Goal: Task Accomplishment & Management: Complete application form

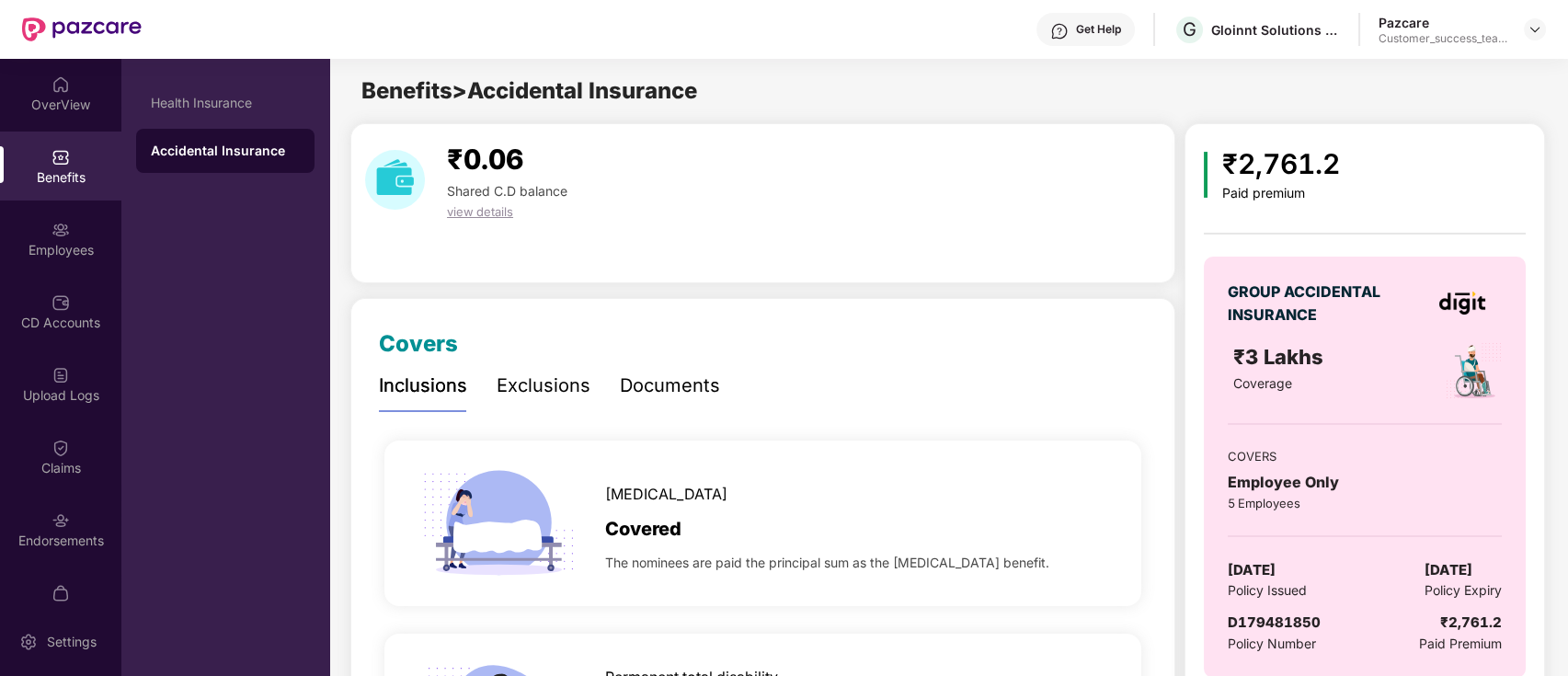
click at [905, 76] on div "Benefits > Accidental Insurance" at bounding box center [947, 90] width 1237 height 35
click at [1536, 34] on img at bounding box center [1534, 29] width 15 height 15
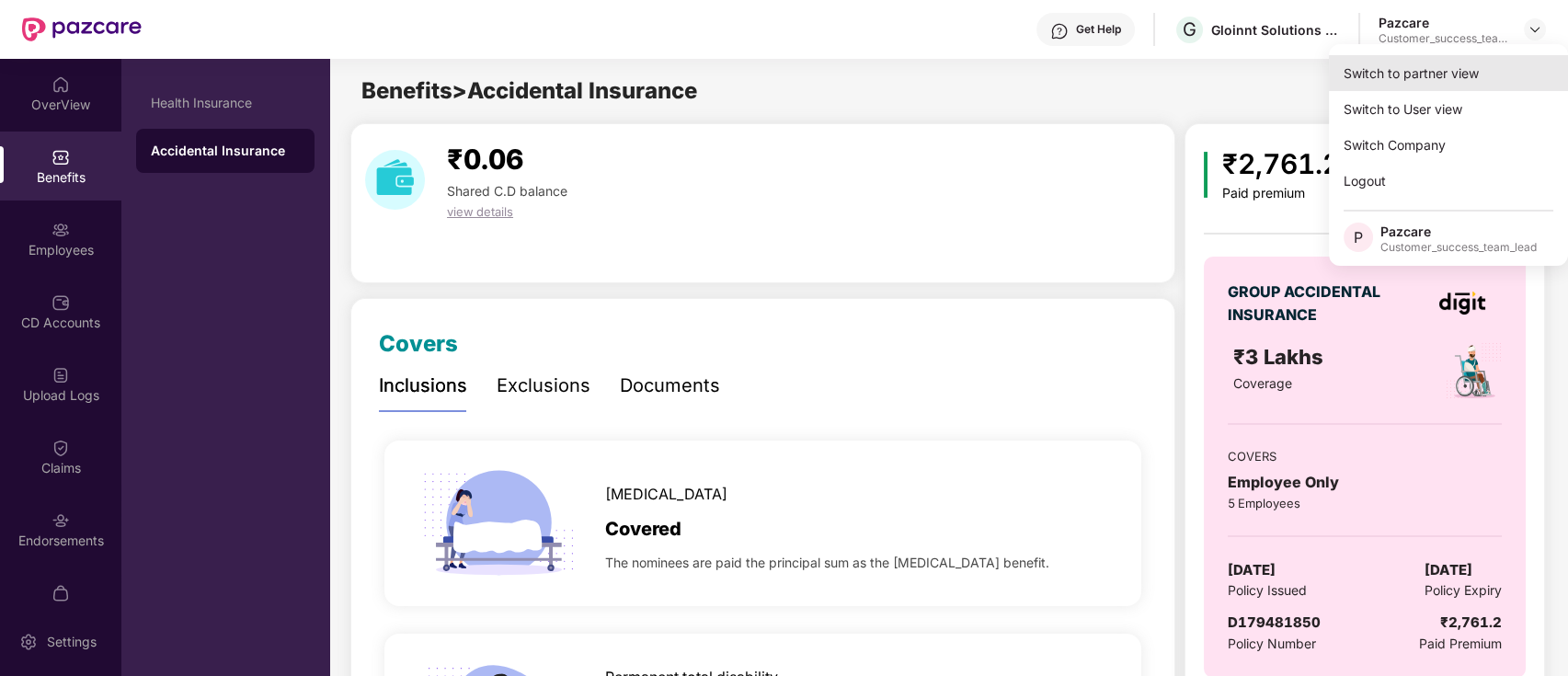
click at [1494, 64] on div "Switch to partner view" at bounding box center [1448, 73] width 239 height 36
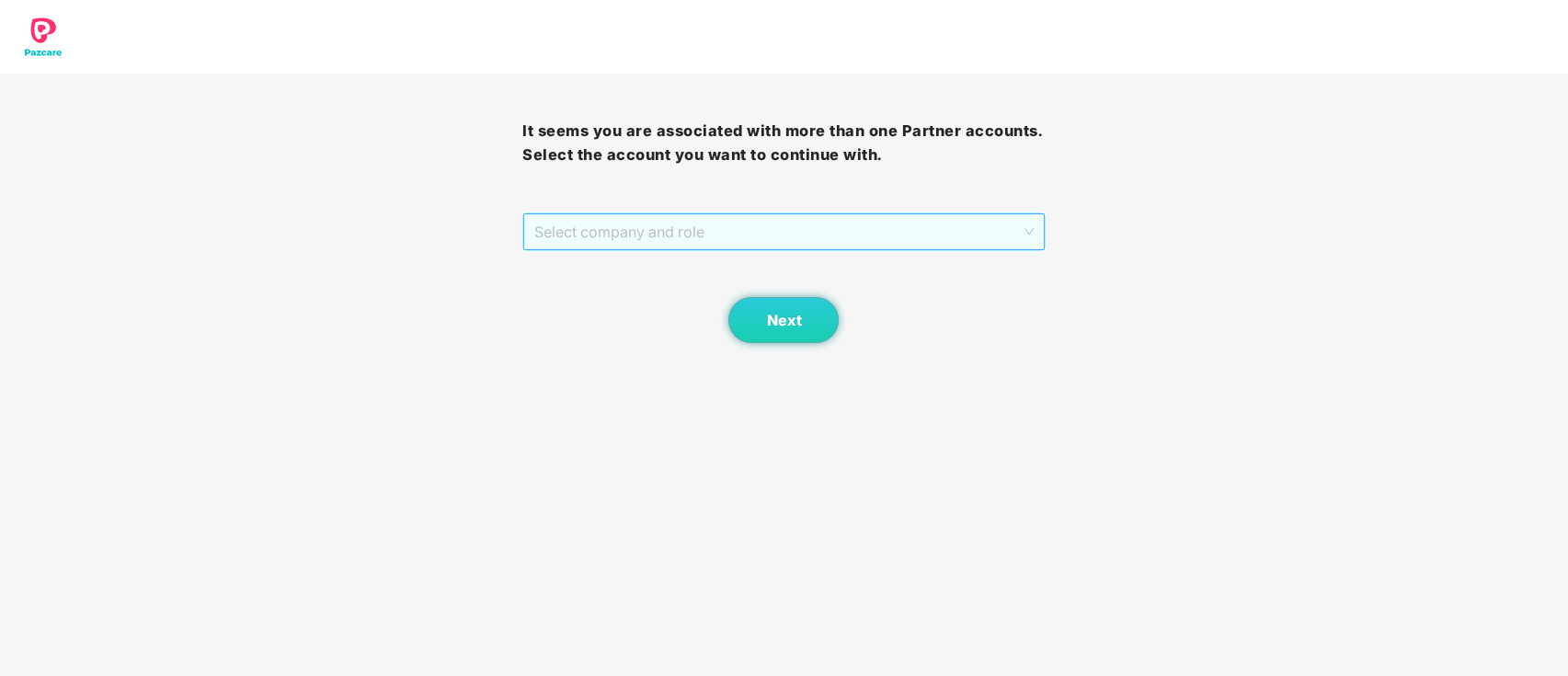
click at [869, 217] on span "Select company and role" at bounding box center [784, 231] width 498 height 35
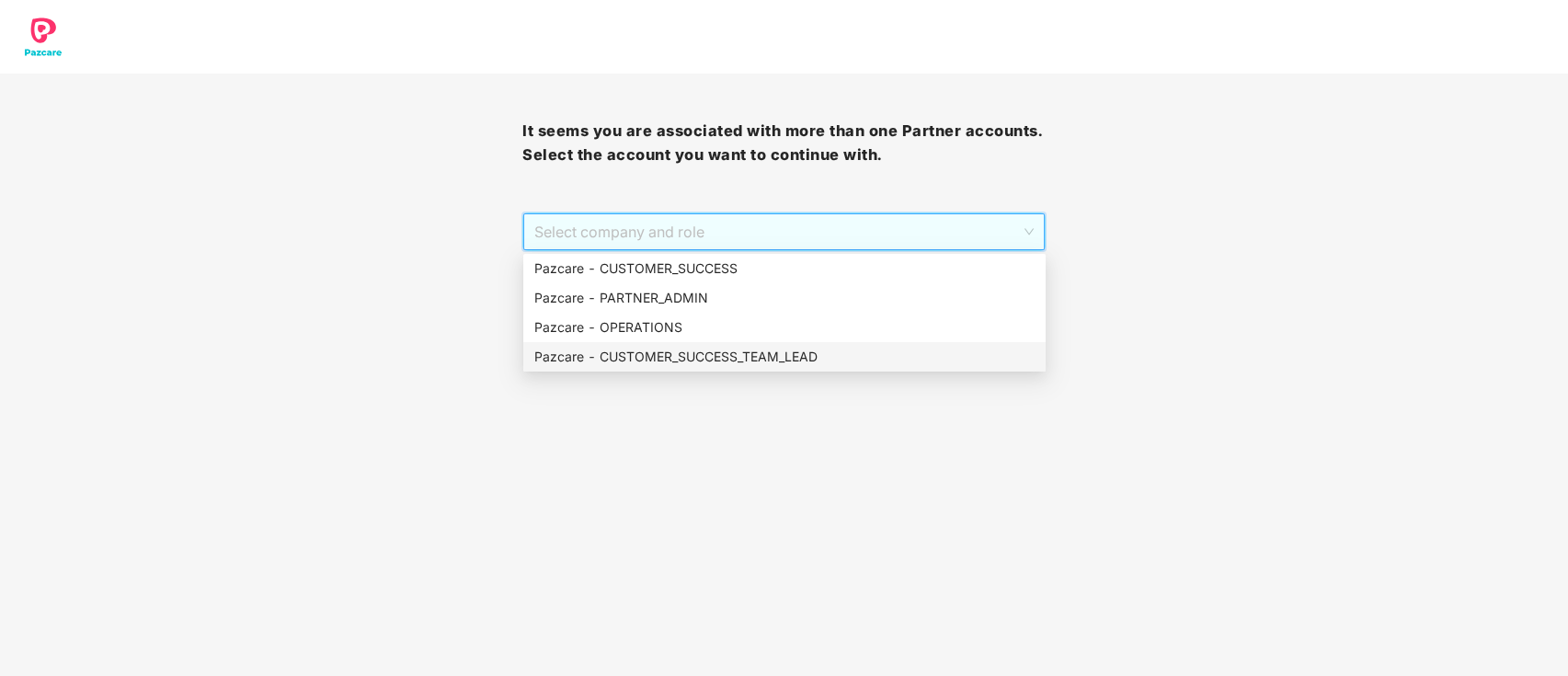
click at [786, 356] on div "Pazcare - CUSTOMER_SUCCESS_TEAM_LEAD" at bounding box center [785, 357] width 500 height 20
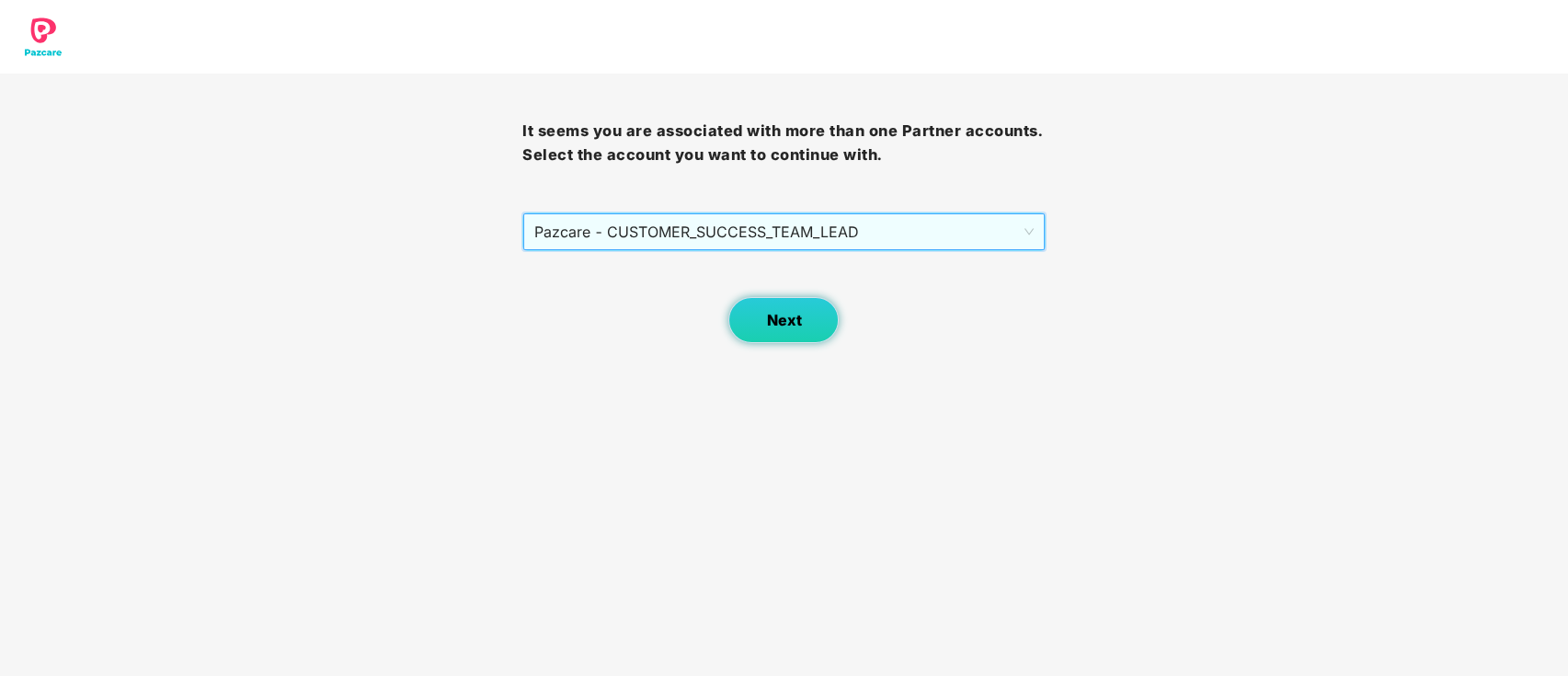
click at [793, 322] on span "Next" at bounding box center [783, 320] width 35 height 18
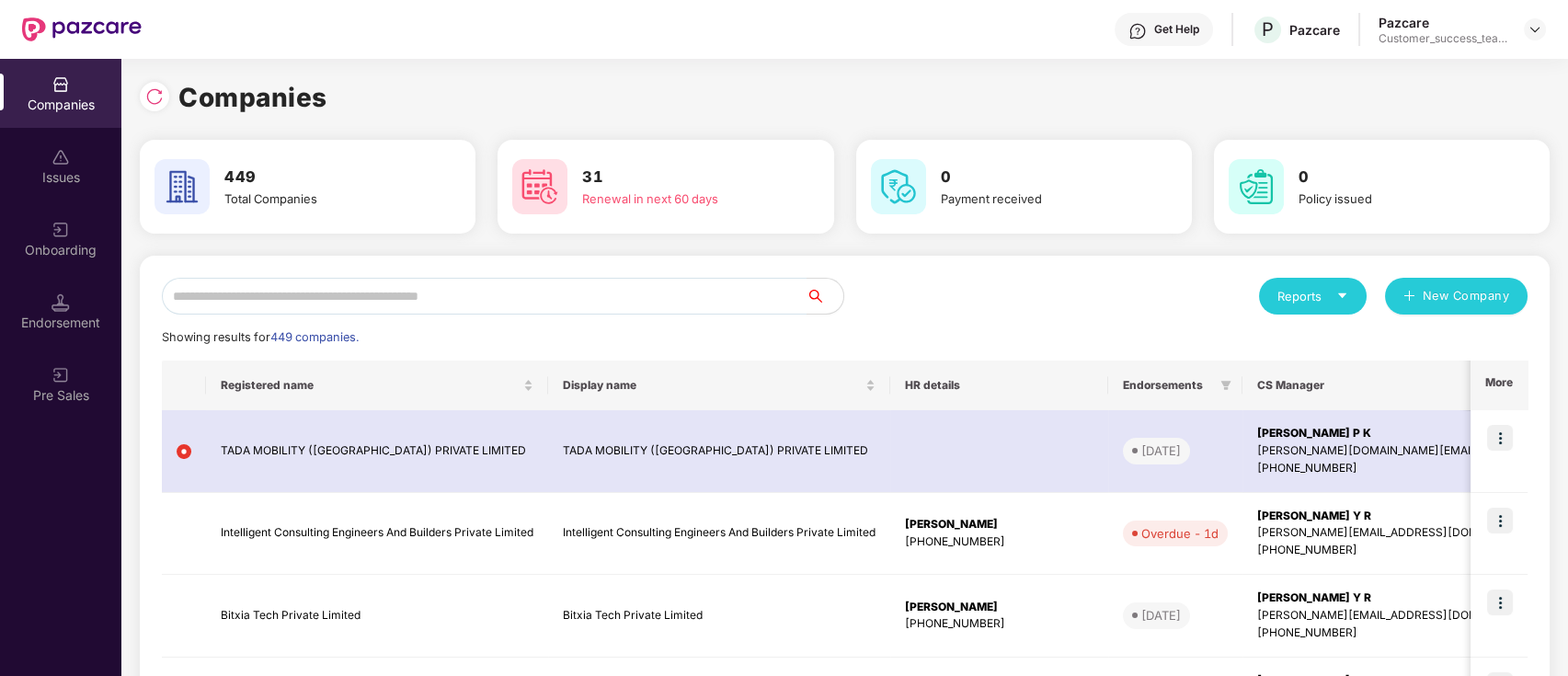
click at [653, 286] on input "text" at bounding box center [484, 296] width 645 height 37
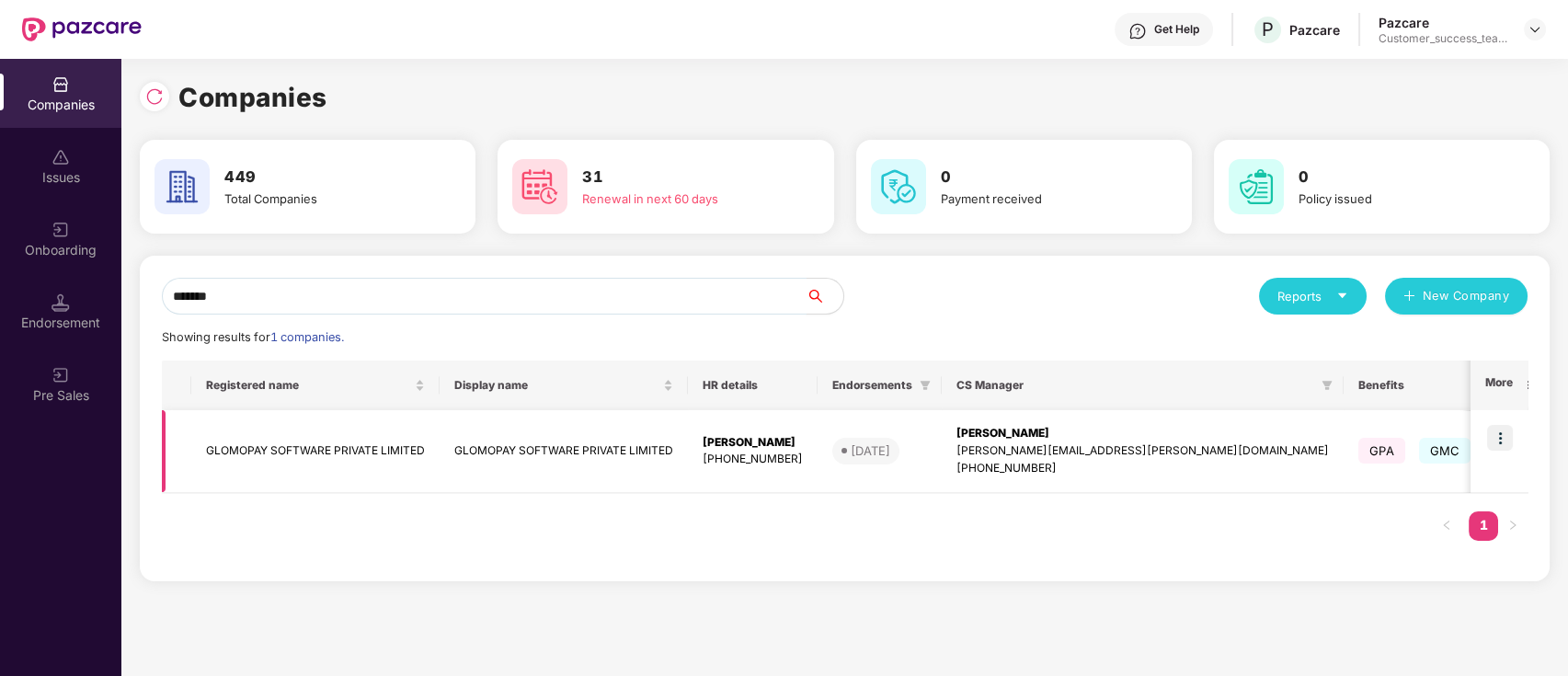
type input "*******"
click at [1500, 429] on img at bounding box center [1500, 438] width 26 height 26
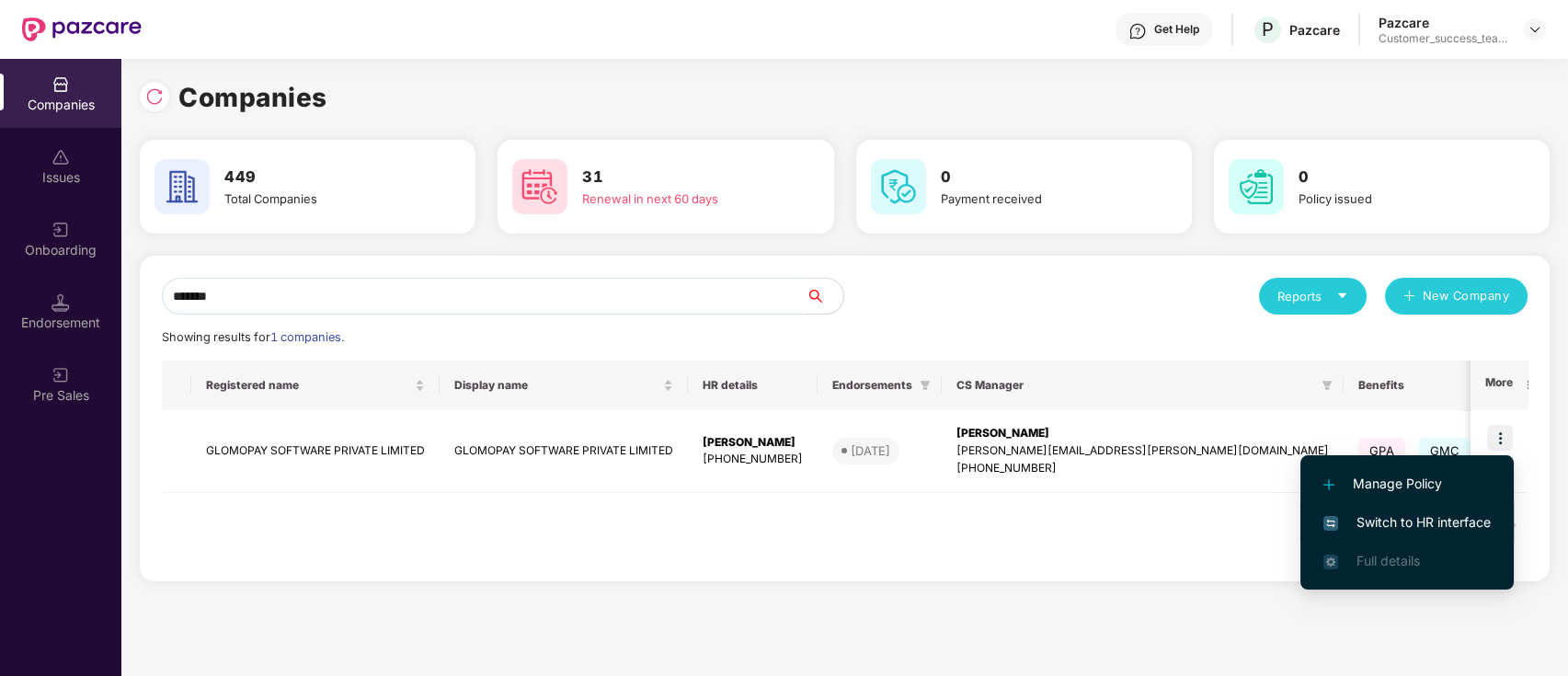
click at [1458, 522] on span "Switch to HR interface" at bounding box center [1407, 522] width 167 height 20
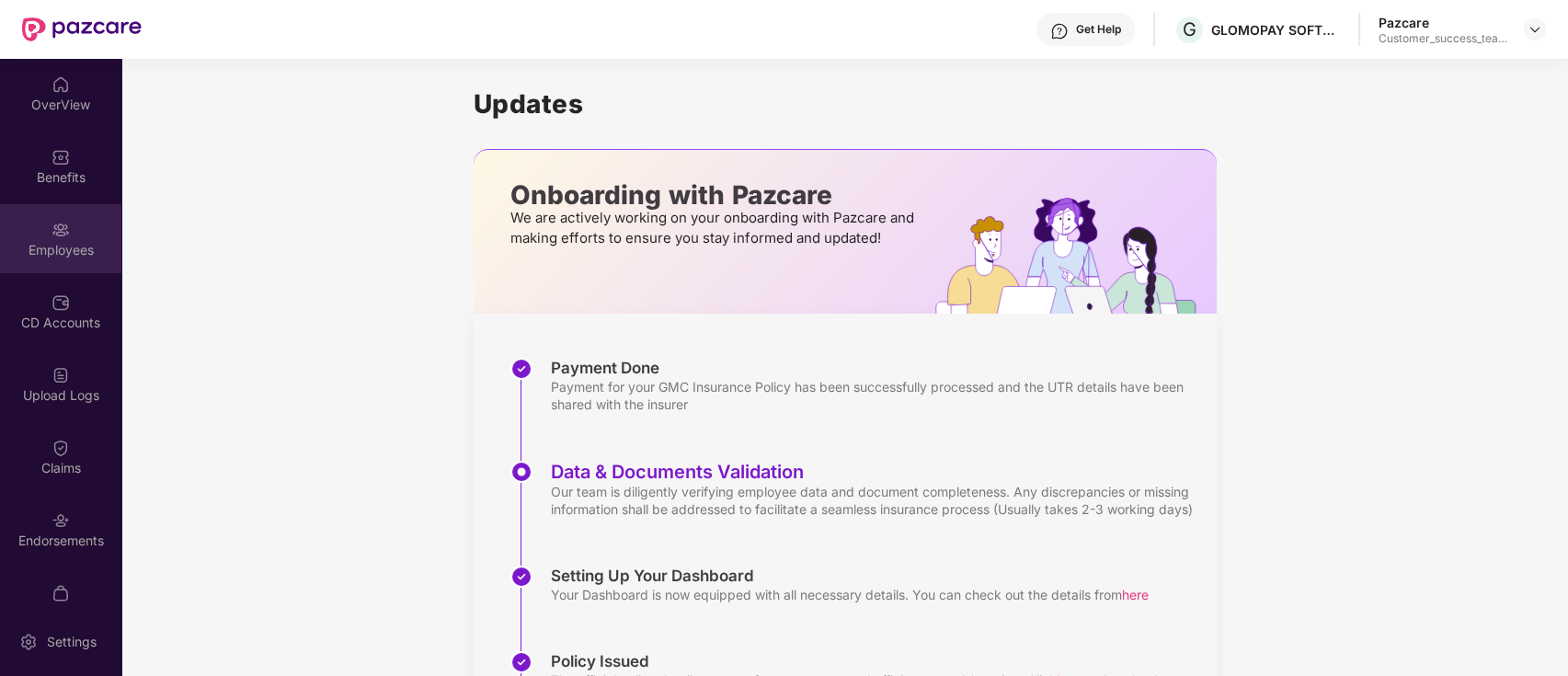
click at [88, 239] on div "Employees" at bounding box center [60, 239] width 122 height 69
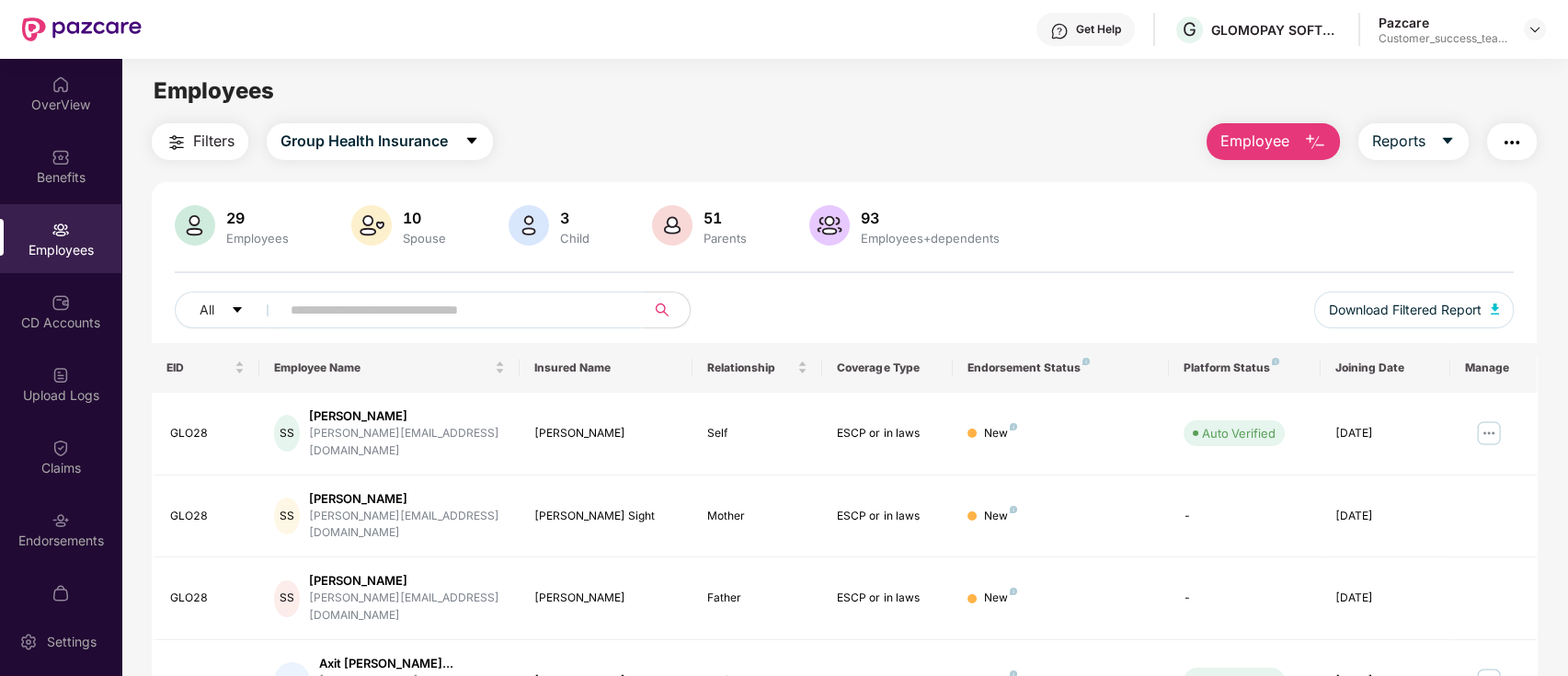
click at [1298, 129] on button "Employee" at bounding box center [1273, 141] width 133 height 37
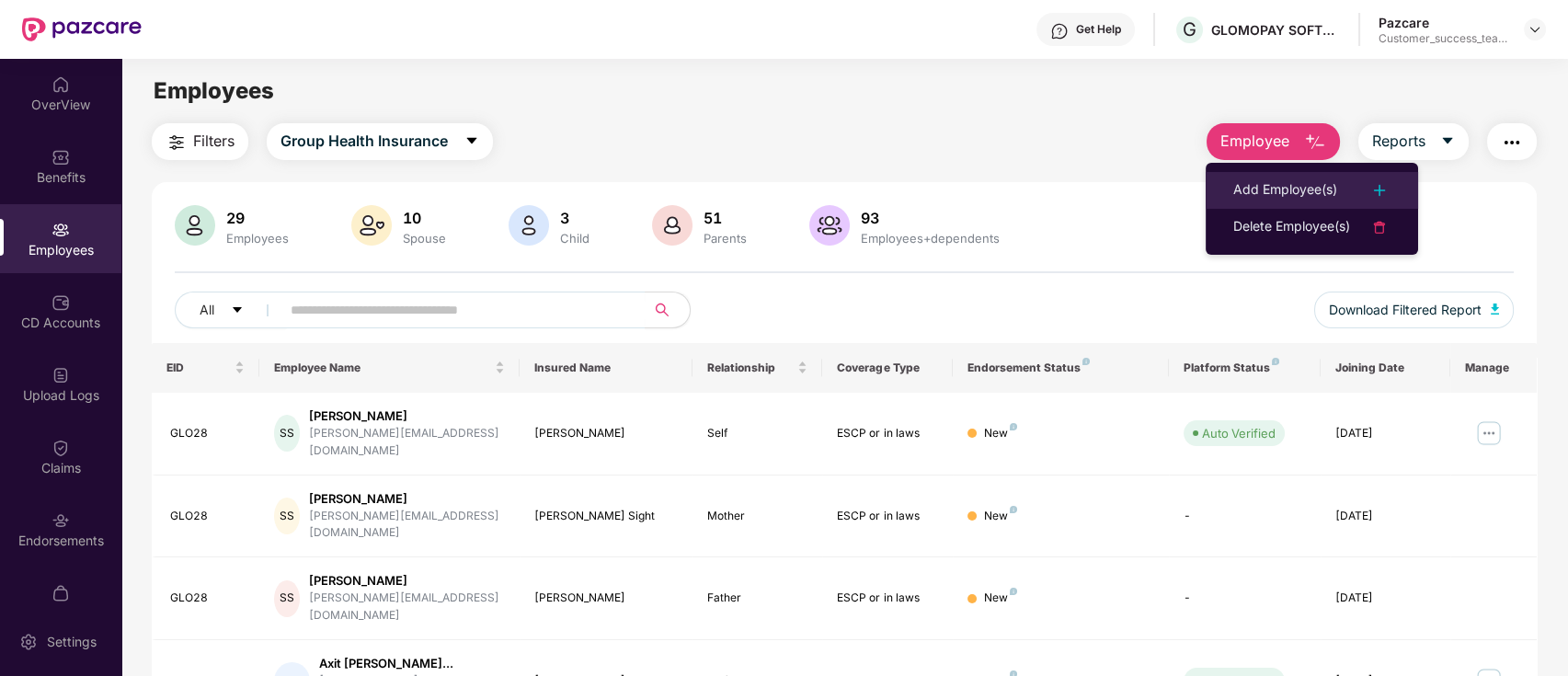
click at [1313, 196] on div "Add Employee(s)" at bounding box center [1285, 190] width 104 height 22
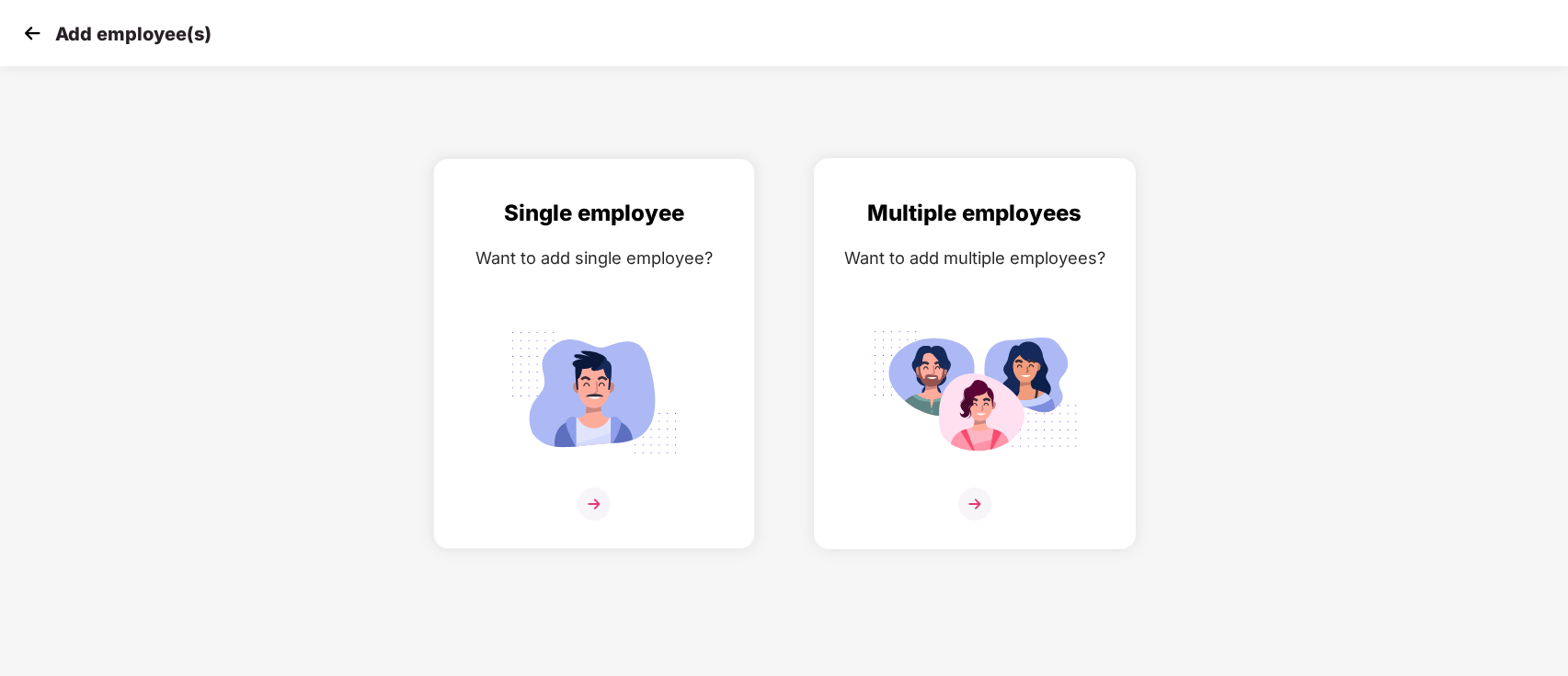
click at [975, 504] on img at bounding box center [974, 503] width 33 height 33
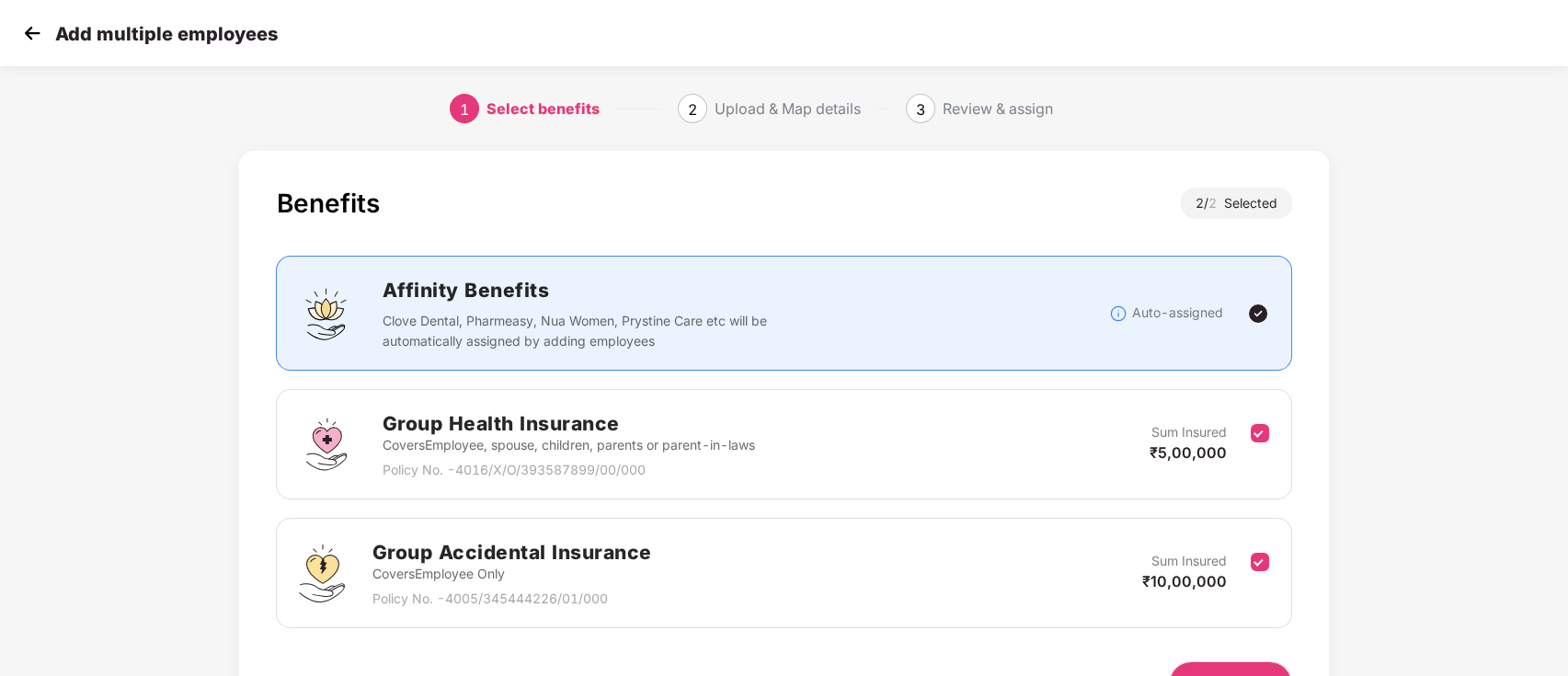
scroll to position [111, 0]
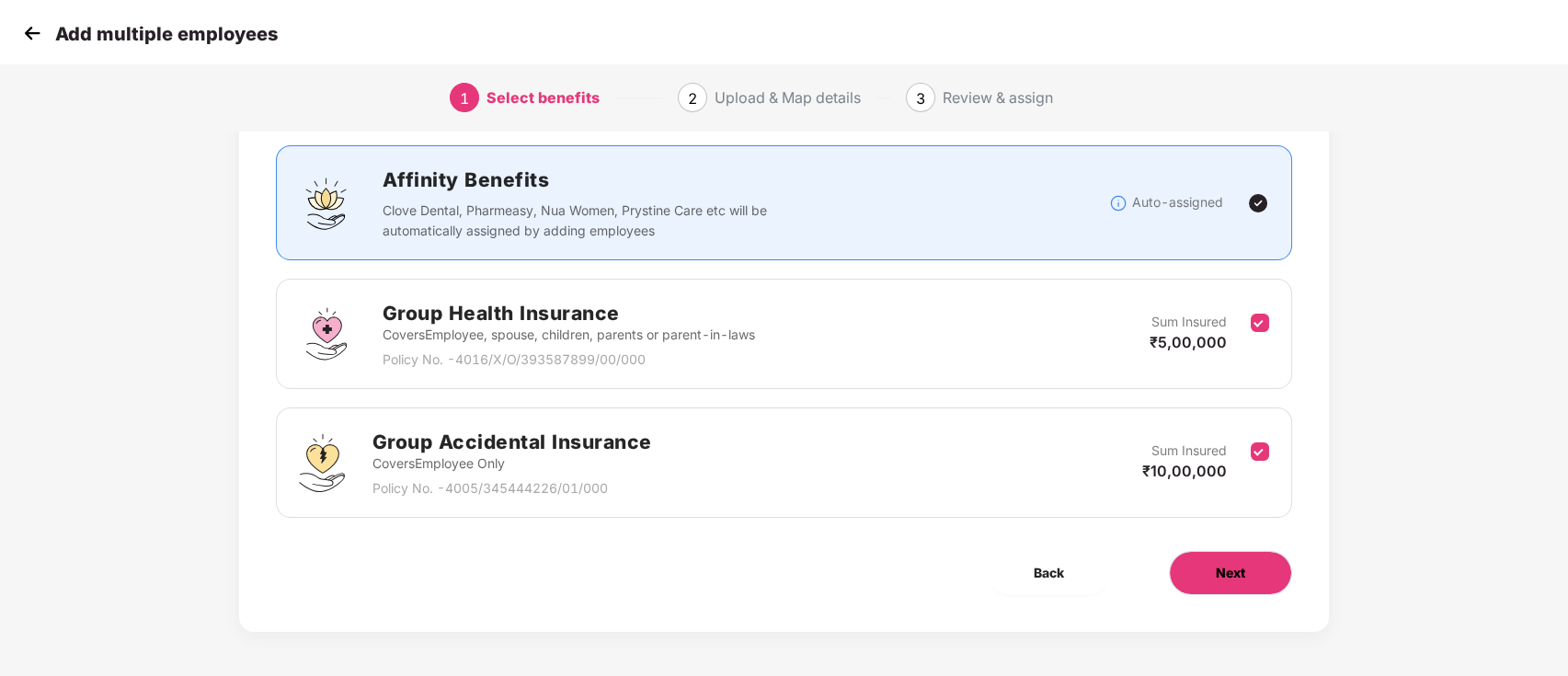
click at [1231, 582] on button "Next" at bounding box center [1230, 572] width 124 height 44
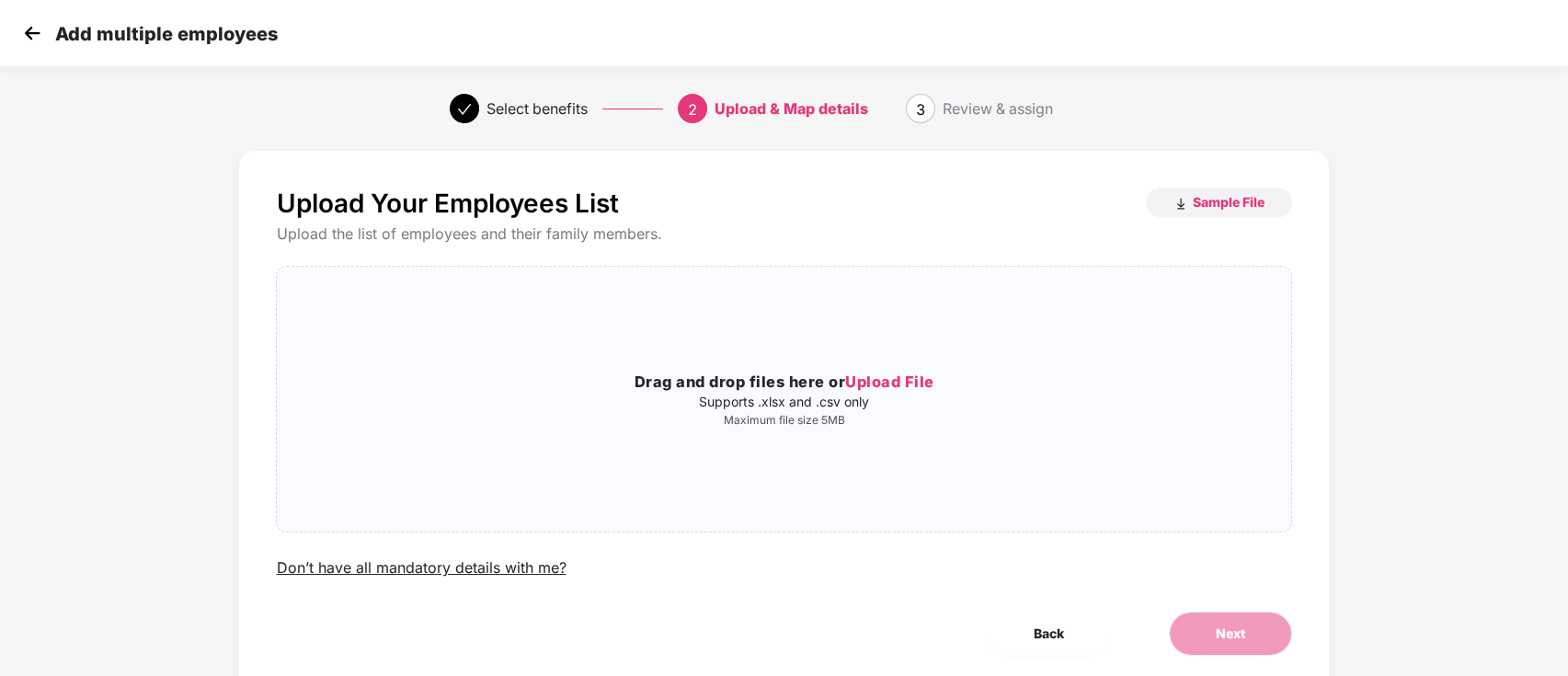
click at [53, 481] on div "Upload Your Employees List Sample File Upload the list of employees and their f…" at bounding box center [784, 440] width 1568 height 597
click at [1236, 193] on span "Sample File" at bounding box center [1229, 202] width 72 height 18
click at [891, 375] on span "Upload File" at bounding box center [890, 381] width 89 height 19
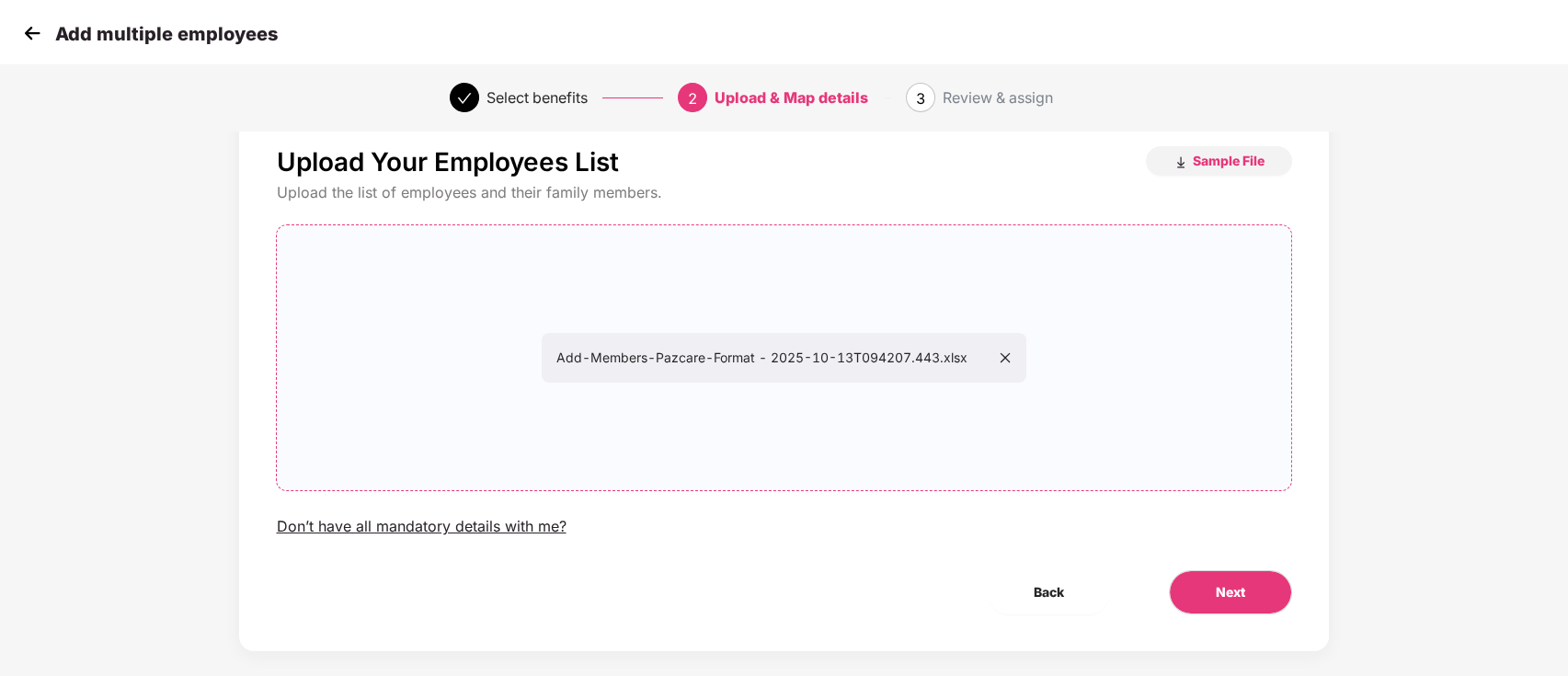
scroll to position [62, 0]
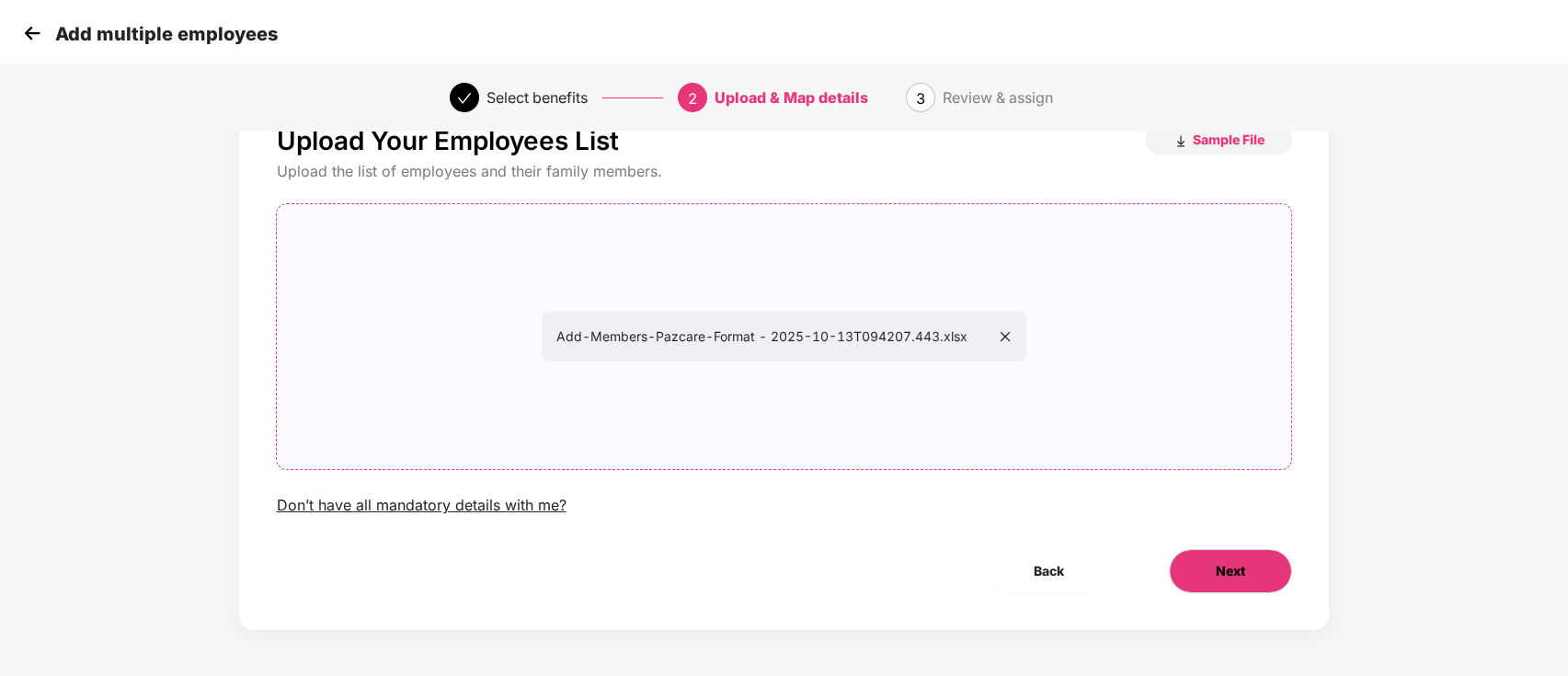
click at [1248, 585] on button "Next" at bounding box center [1230, 570] width 124 height 44
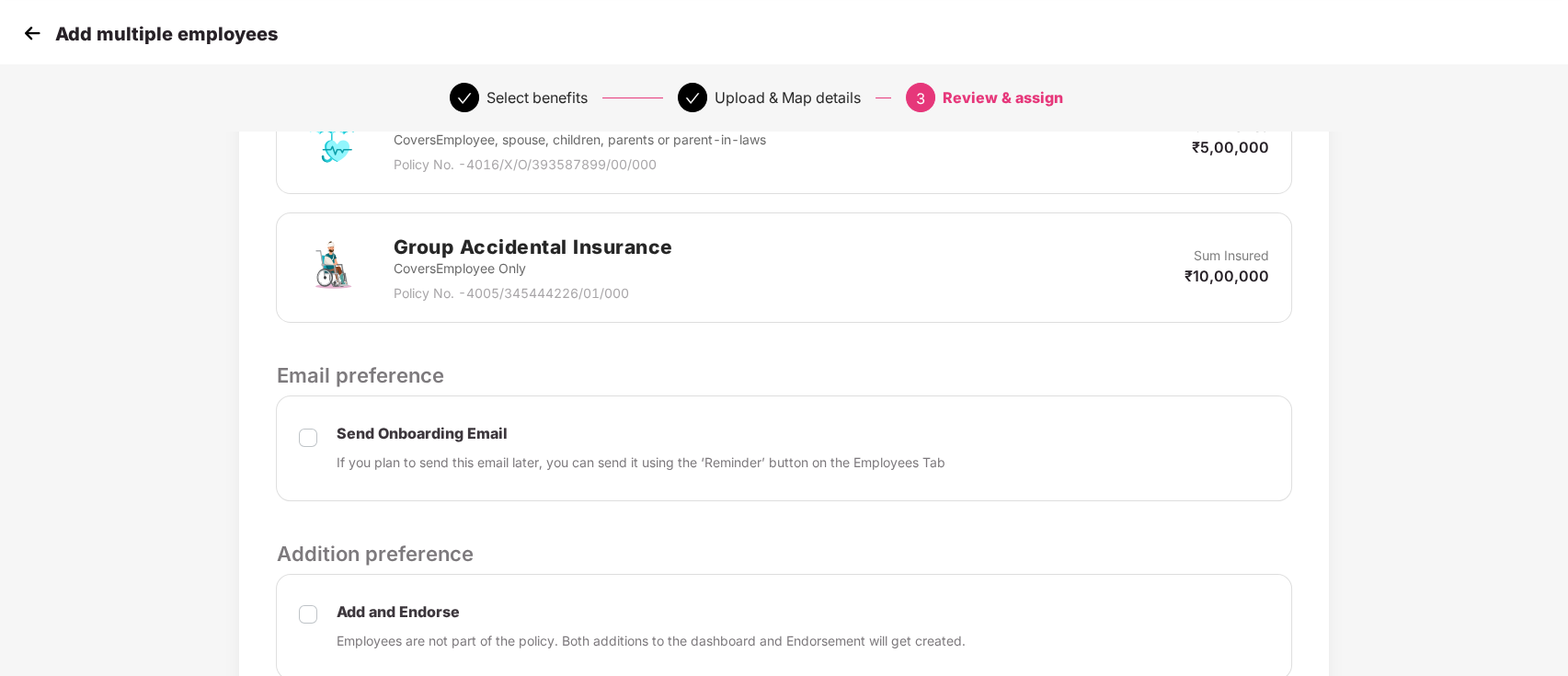
scroll to position [654, 0]
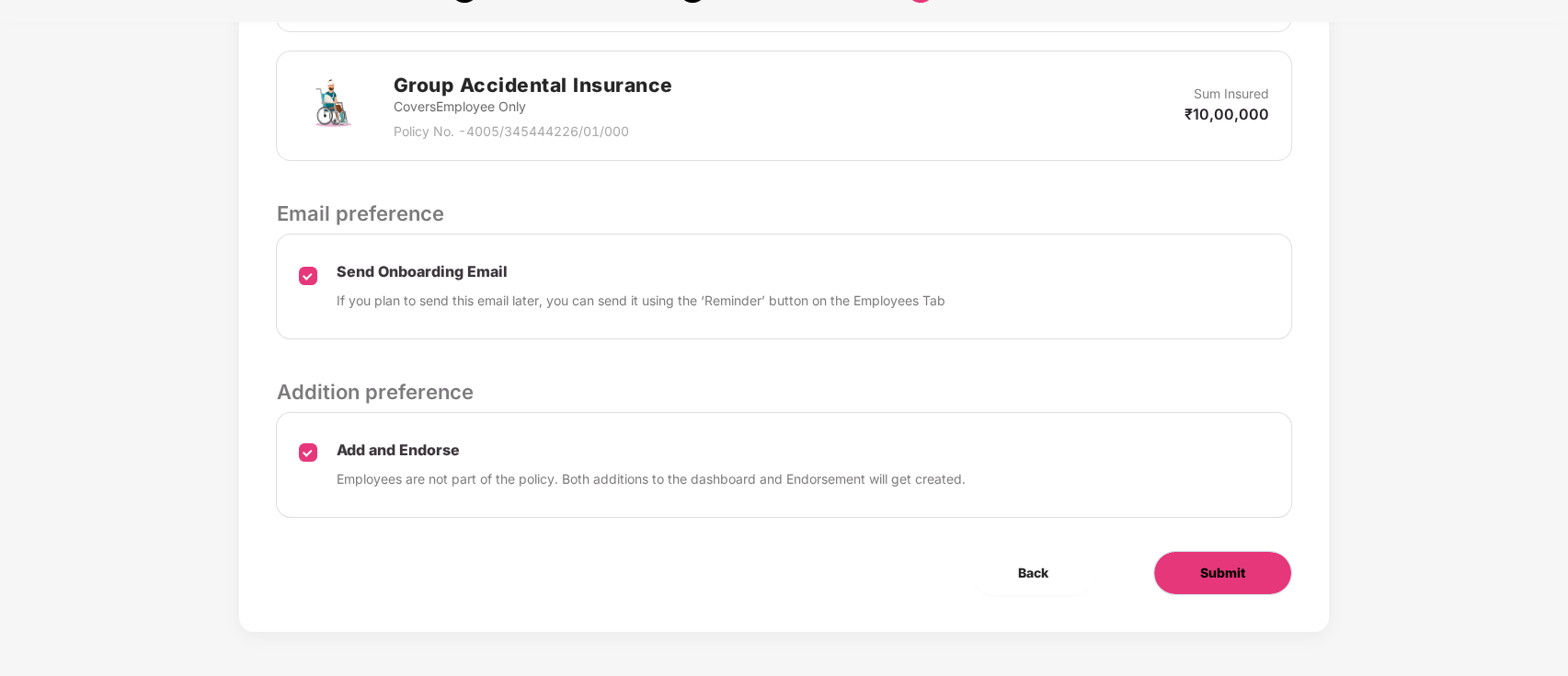
click at [1207, 567] on span "Submit" at bounding box center [1223, 572] width 45 height 20
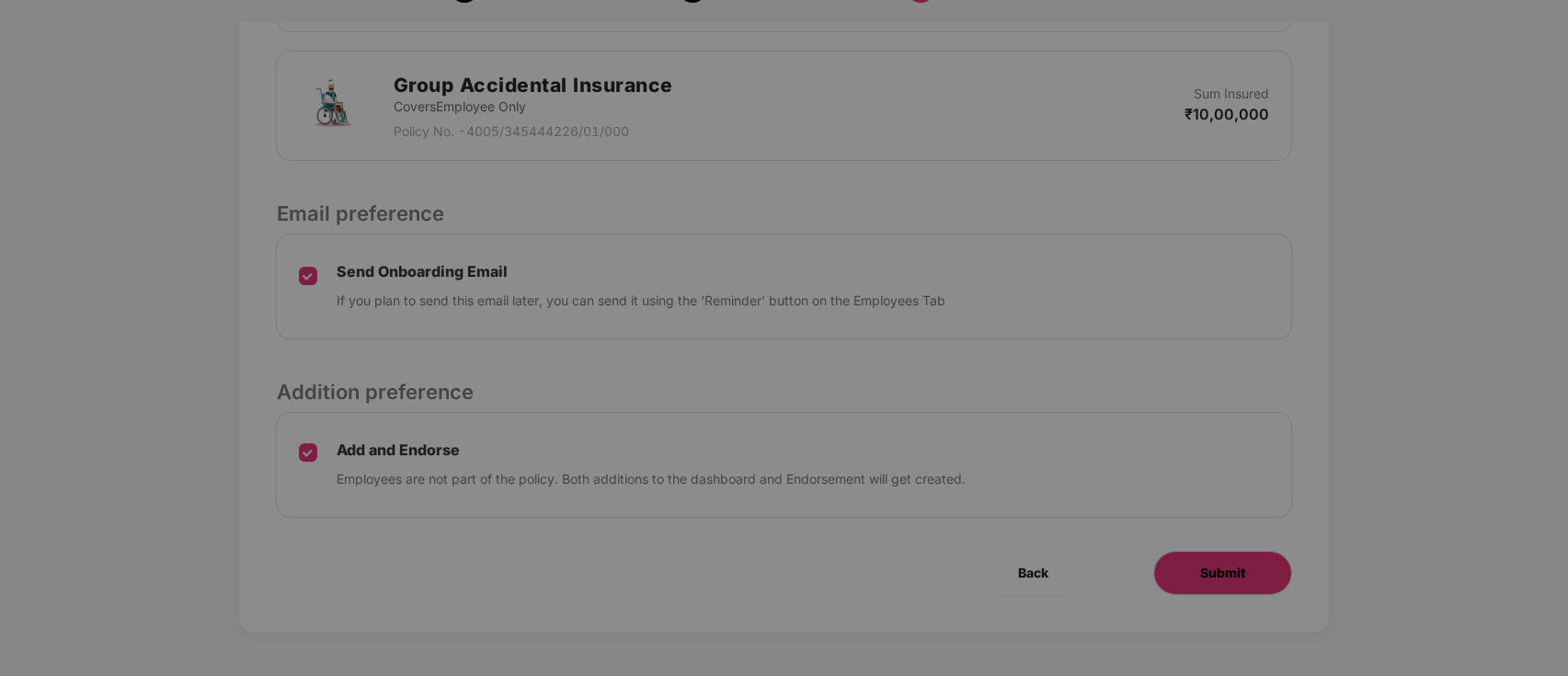
scroll to position [0, 0]
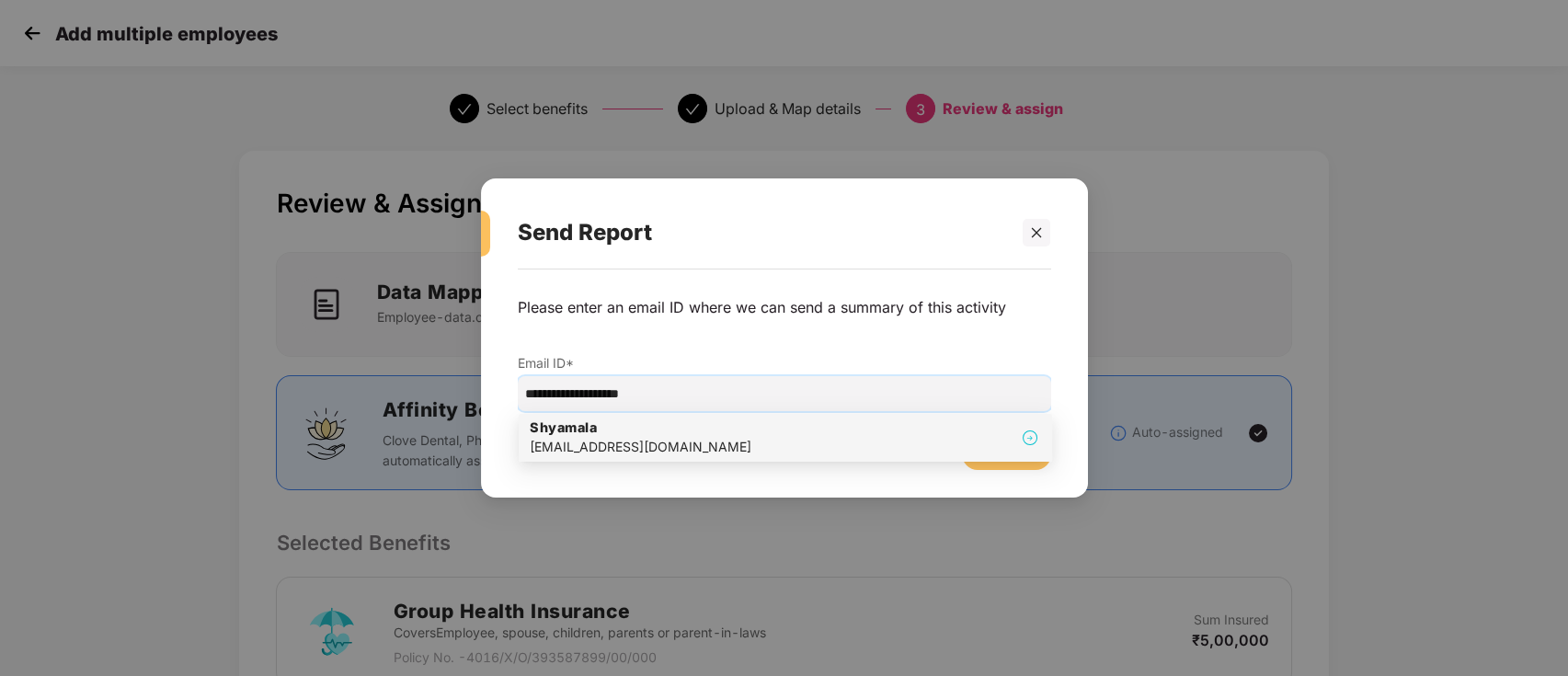
click at [879, 439] on div "[PERSON_NAME] [PERSON_NAME][EMAIL_ADDRESS][DOMAIN_NAME]" at bounding box center [785, 437] width 511 height 39
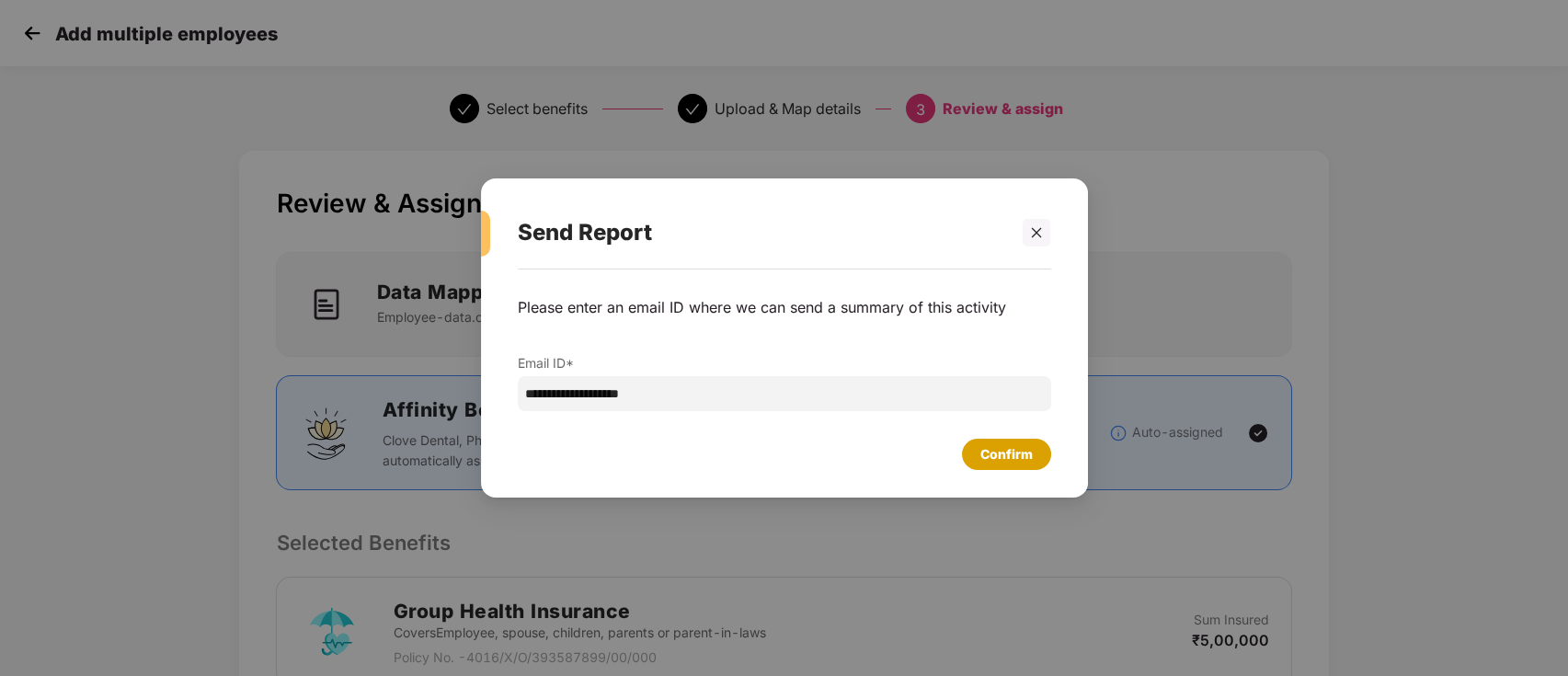
click at [1001, 453] on div "Confirm" at bounding box center [1006, 454] width 52 height 20
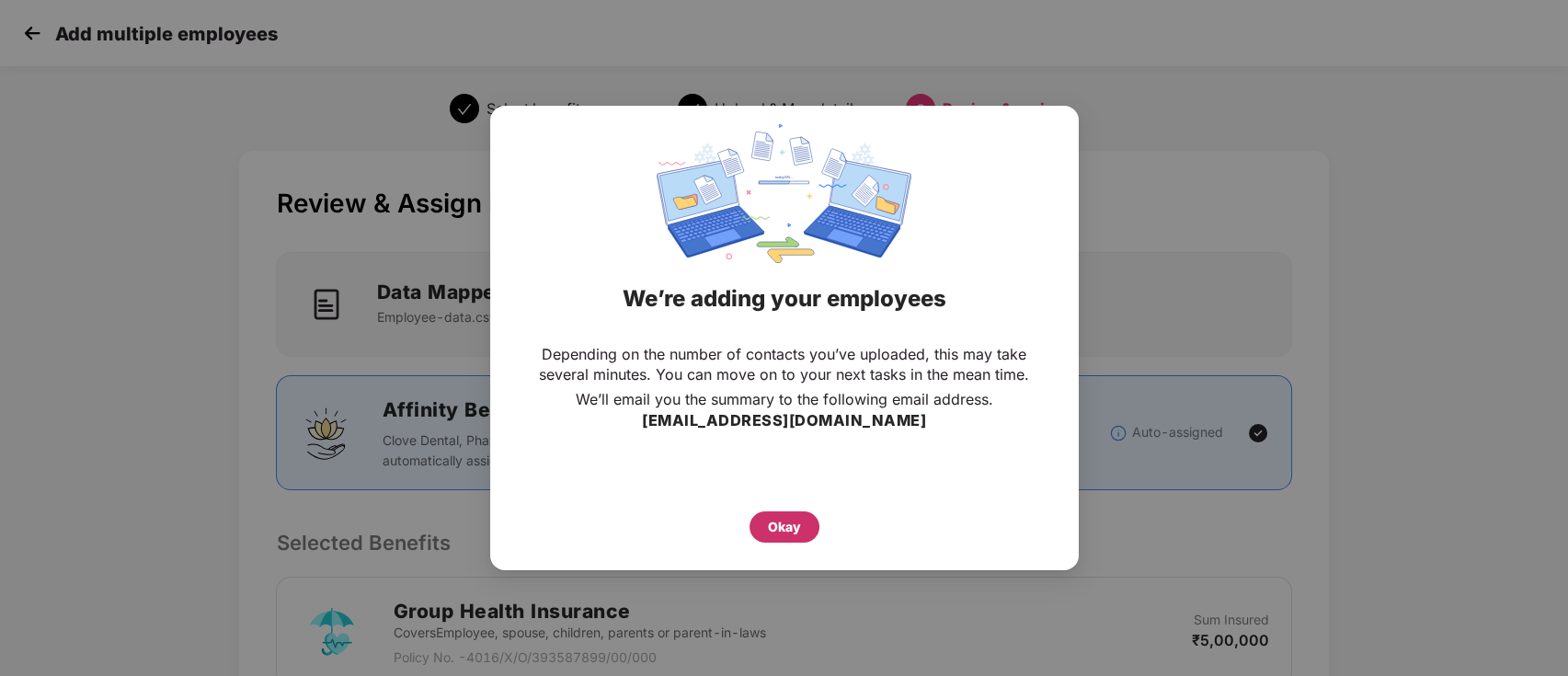
click at [789, 521] on div "Okay" at bounding box center [784, 527] width 33 height 20
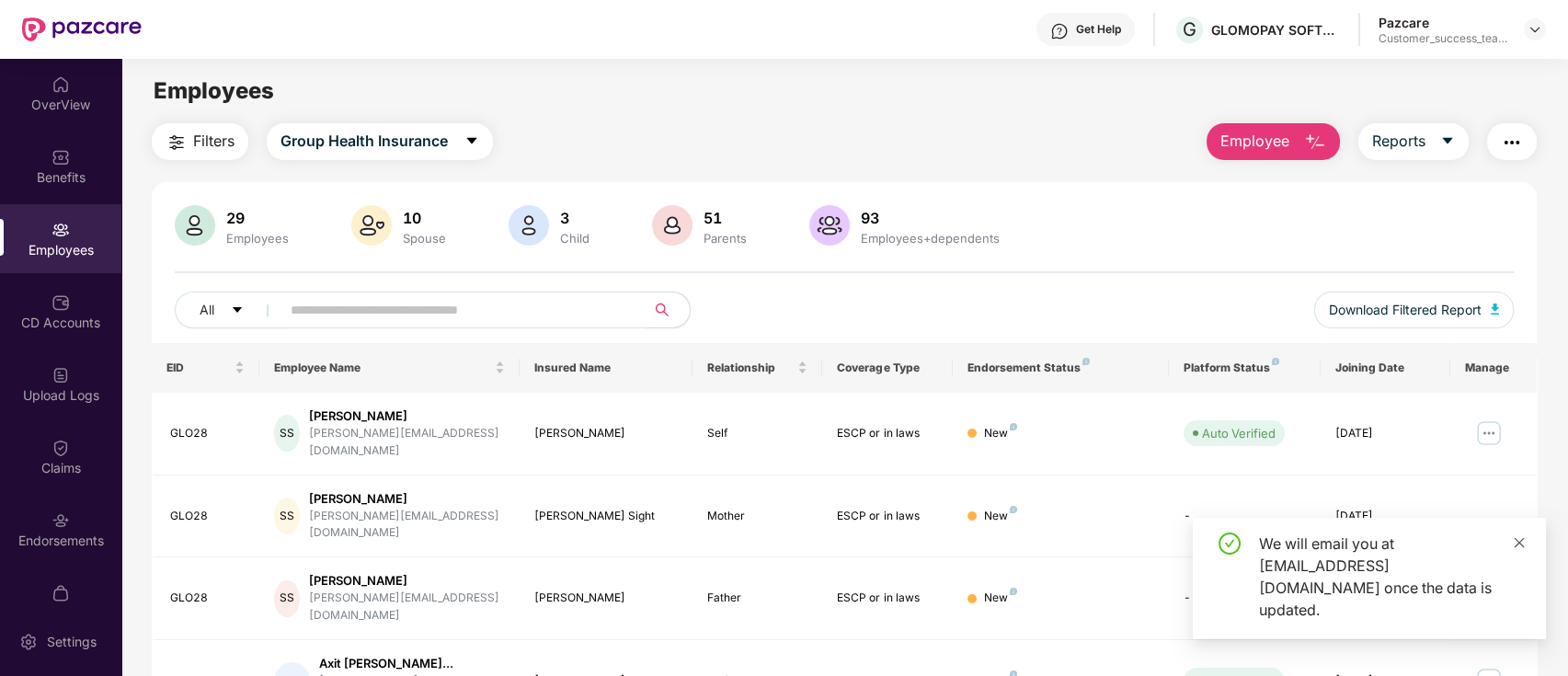
click at [1524, 549] on icon "close" at bounding box center [1519, 542] width 13 height 13
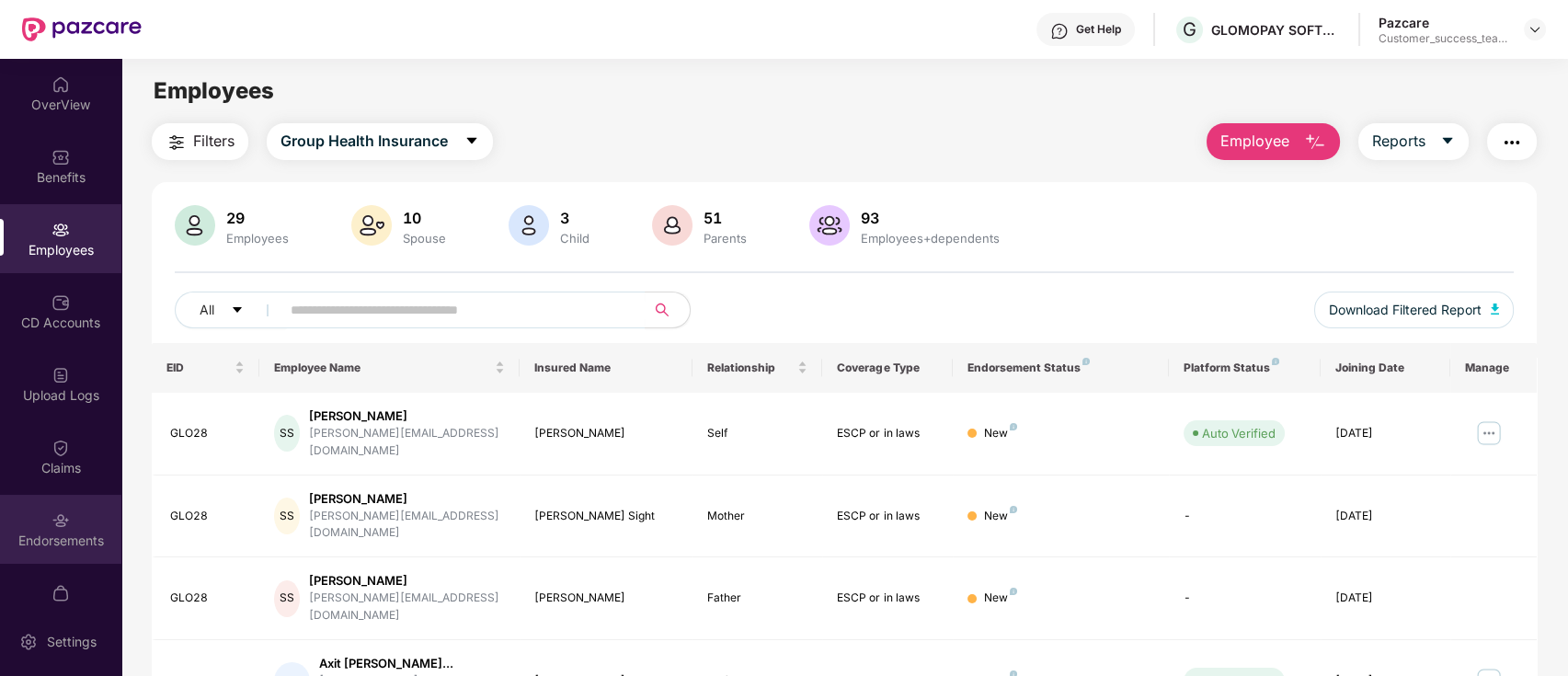
click at [45, 524] on div "Endorsements" at bounding box center [60, 530] width 122 height 69
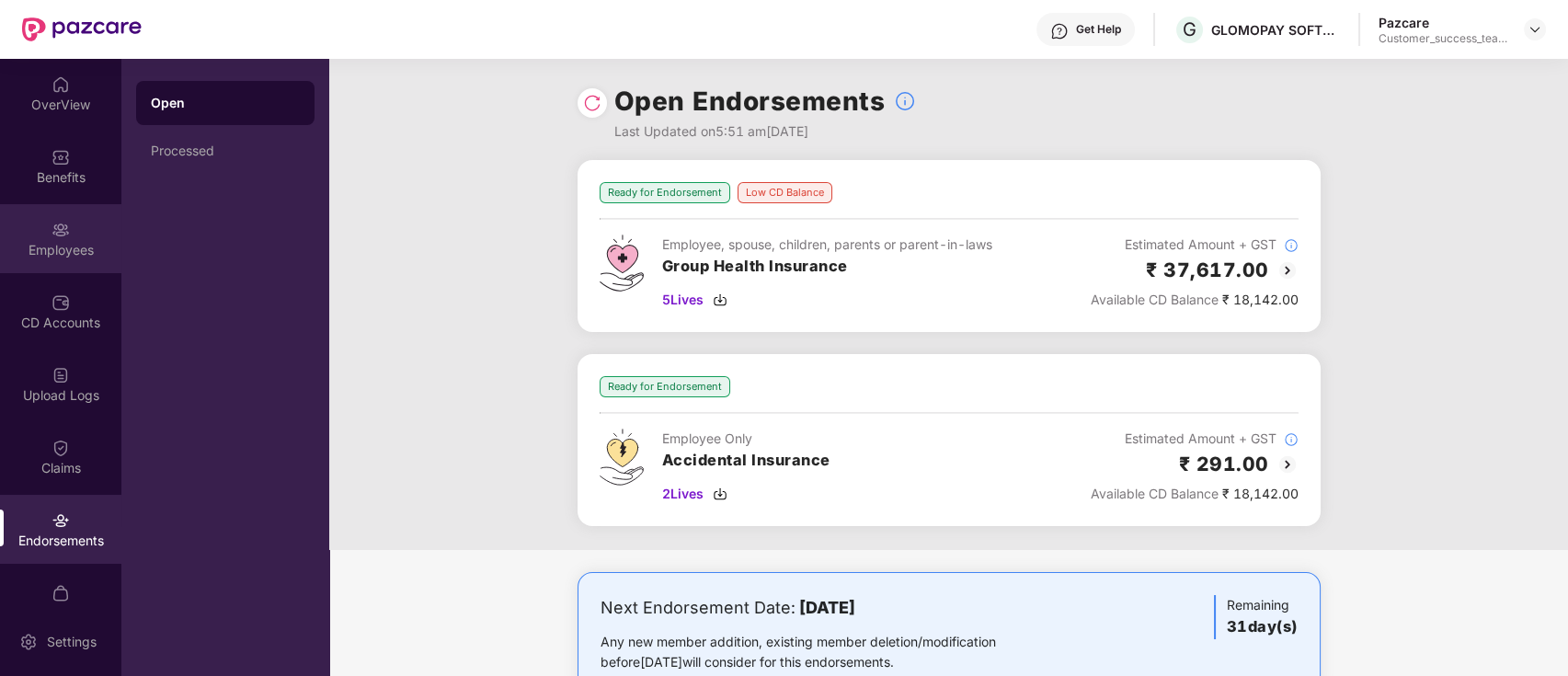
click at [37, 237] on div "Employees" at bounding box center [60, 239] width 122 height 69
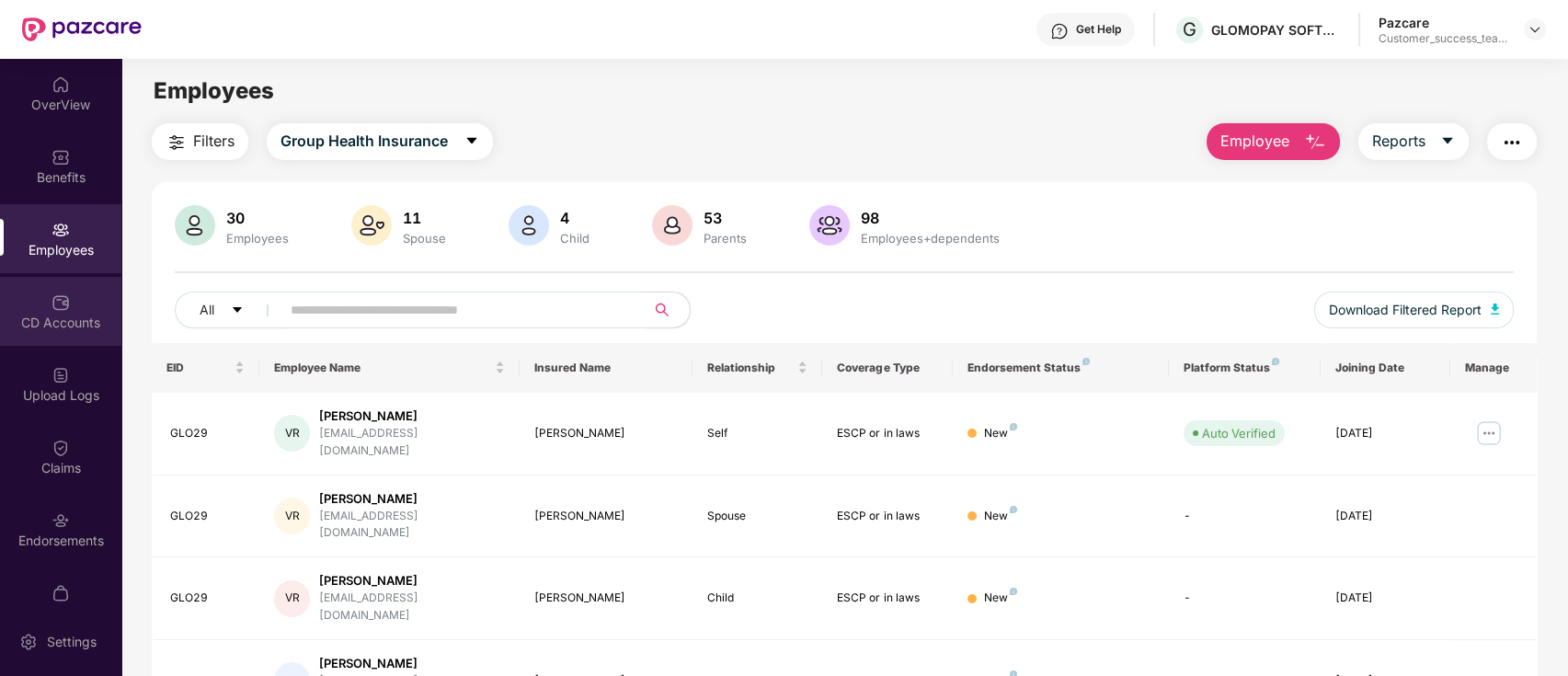
click at [49, 327] on div "CD Accounts" at bounding box center [60, 322] width 122 height 19
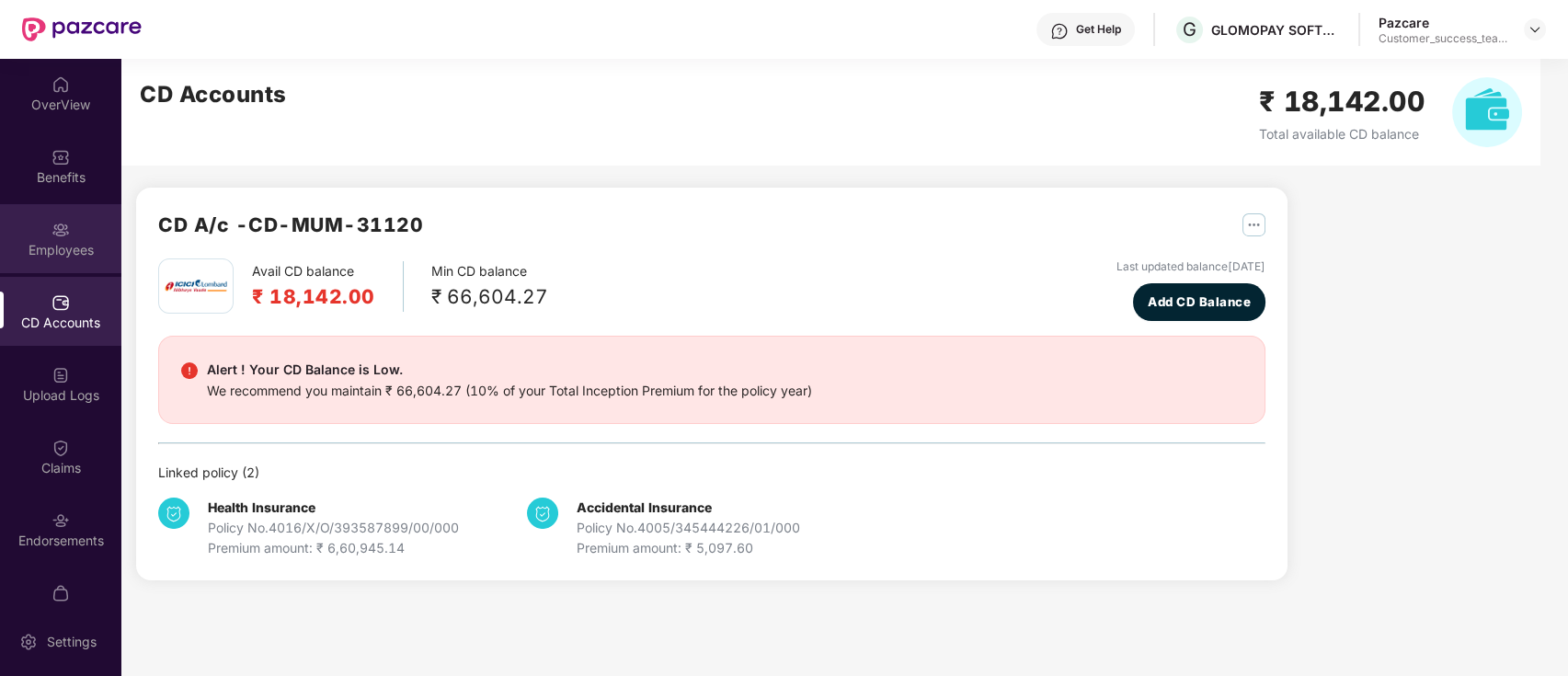
click at [73, 241] on div "Employees" at bounding box center [60, 250] width 122 height 19
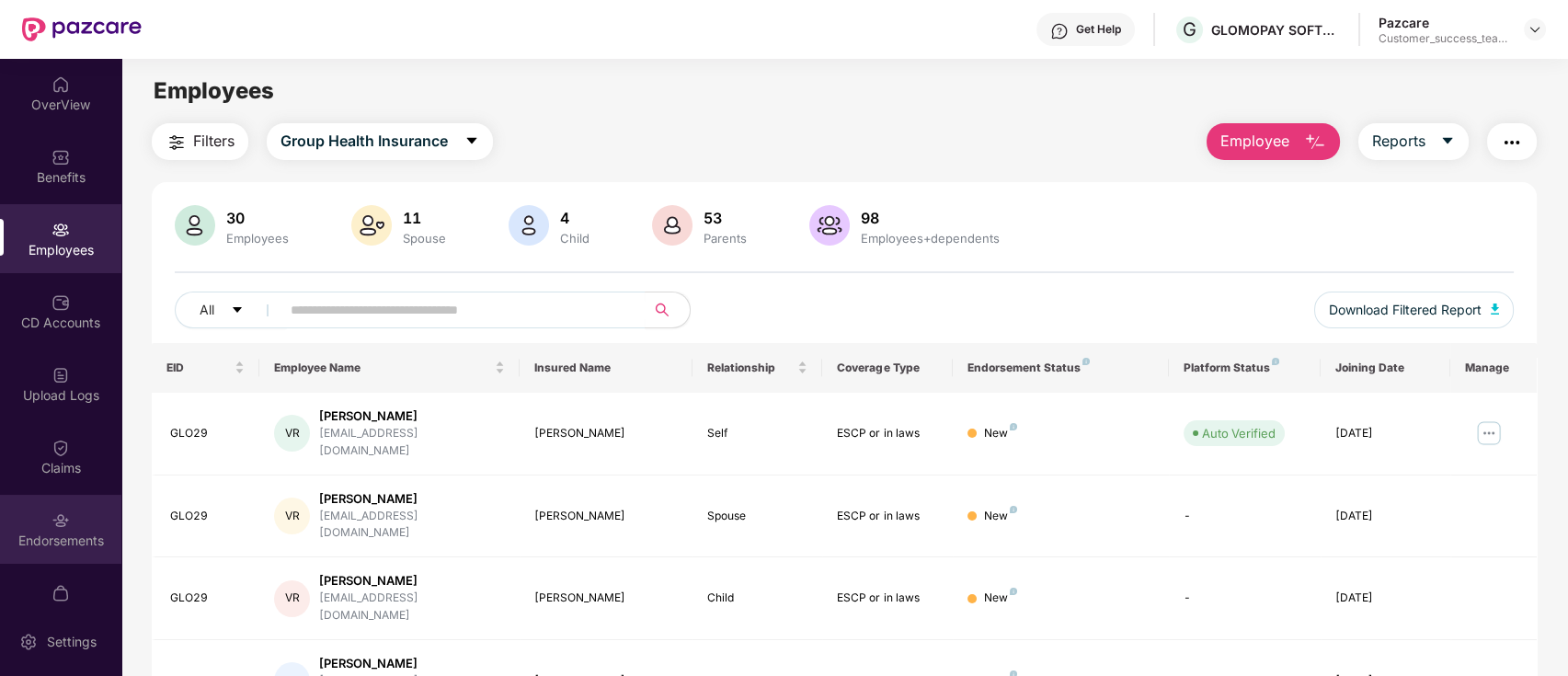
click at [64, 541] on div "Endorsements" at bounding box center [60, 541] width 122 height 19
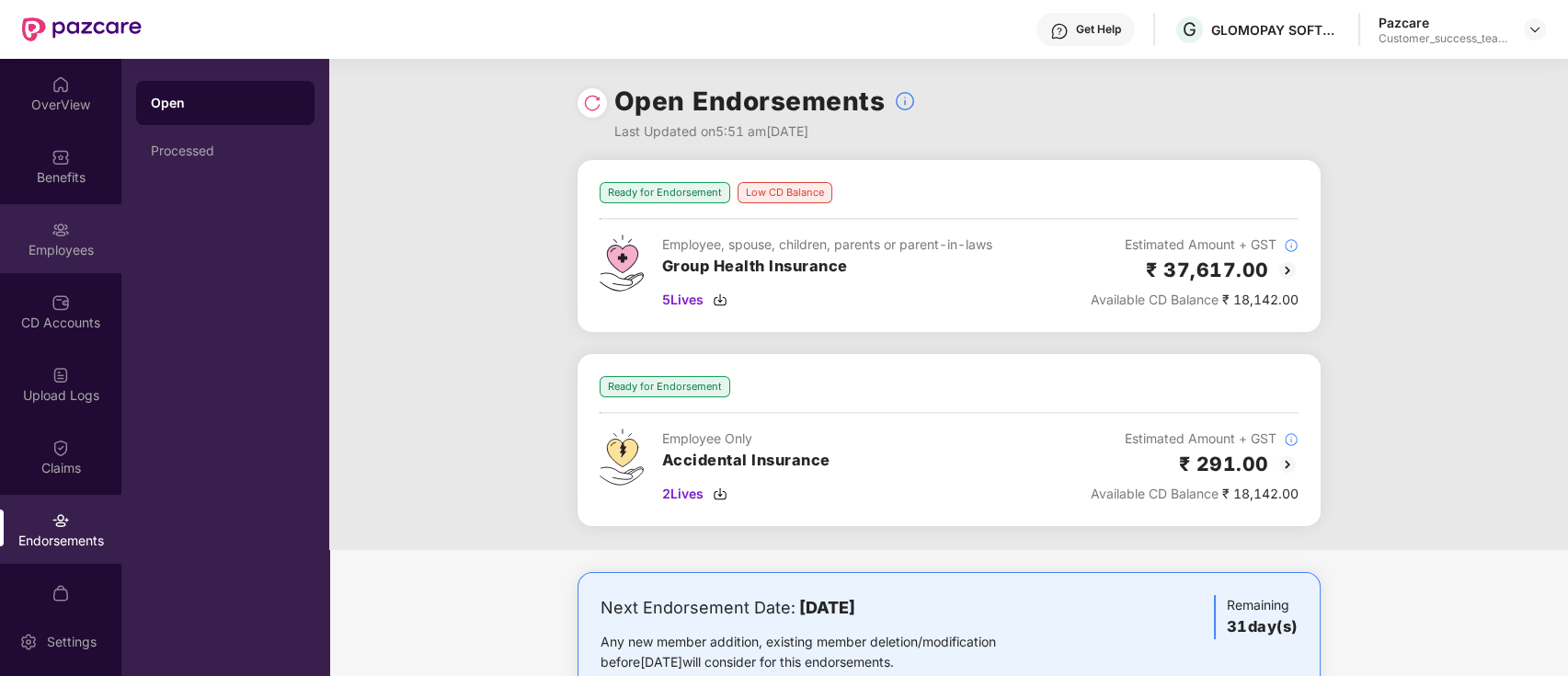
click at [44, 236] on div "Employees" at bounding box center [60, 239] width 122 height 69
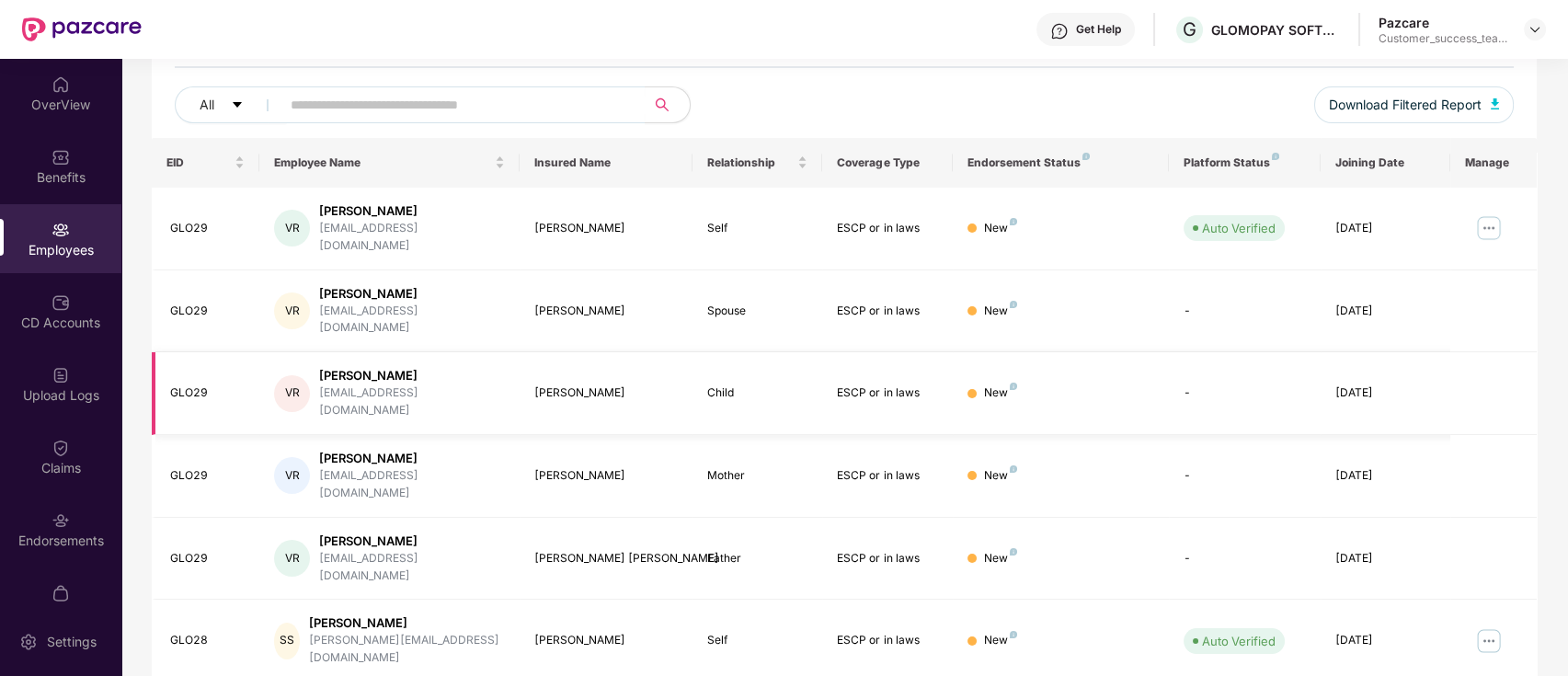
scroll to position [123, 0]
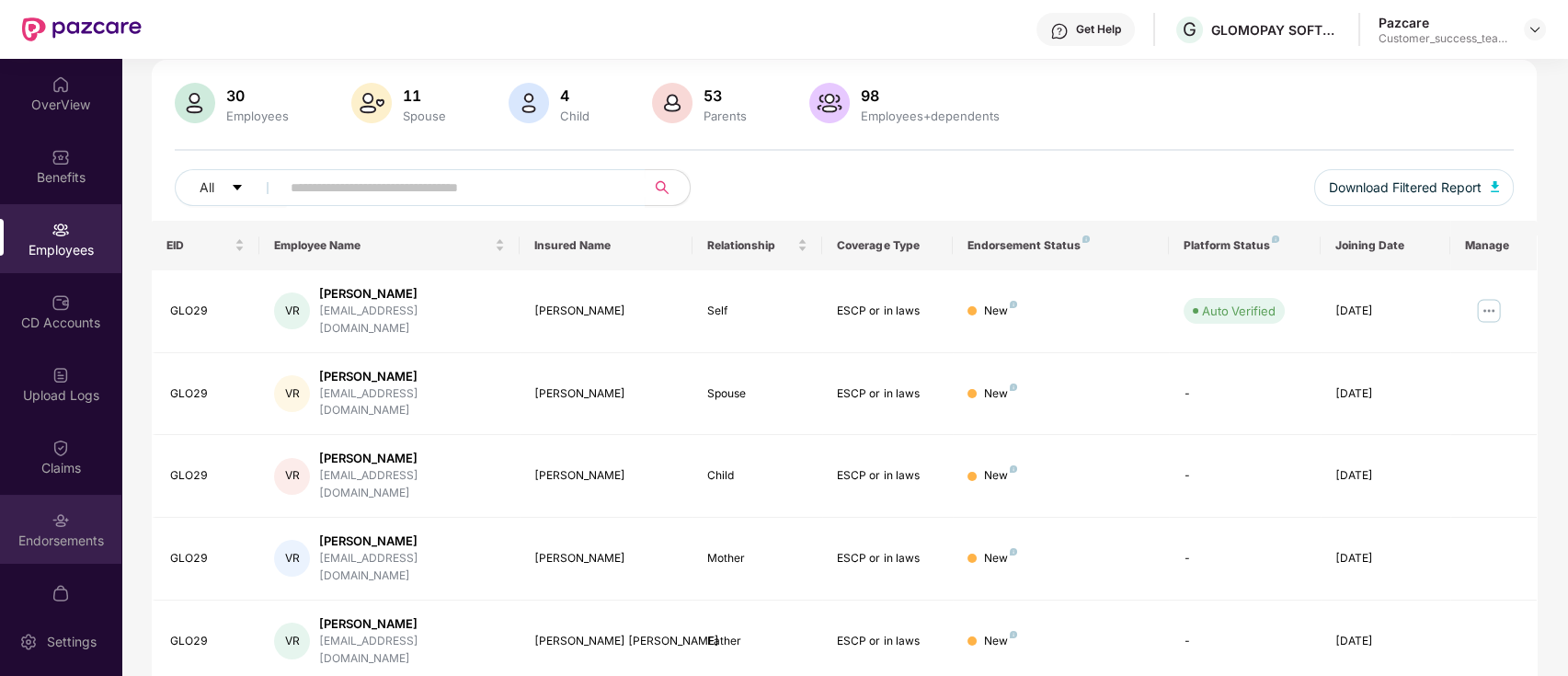
click at [62, 521] on img at bounding box center [60, 520] width 19 height 19
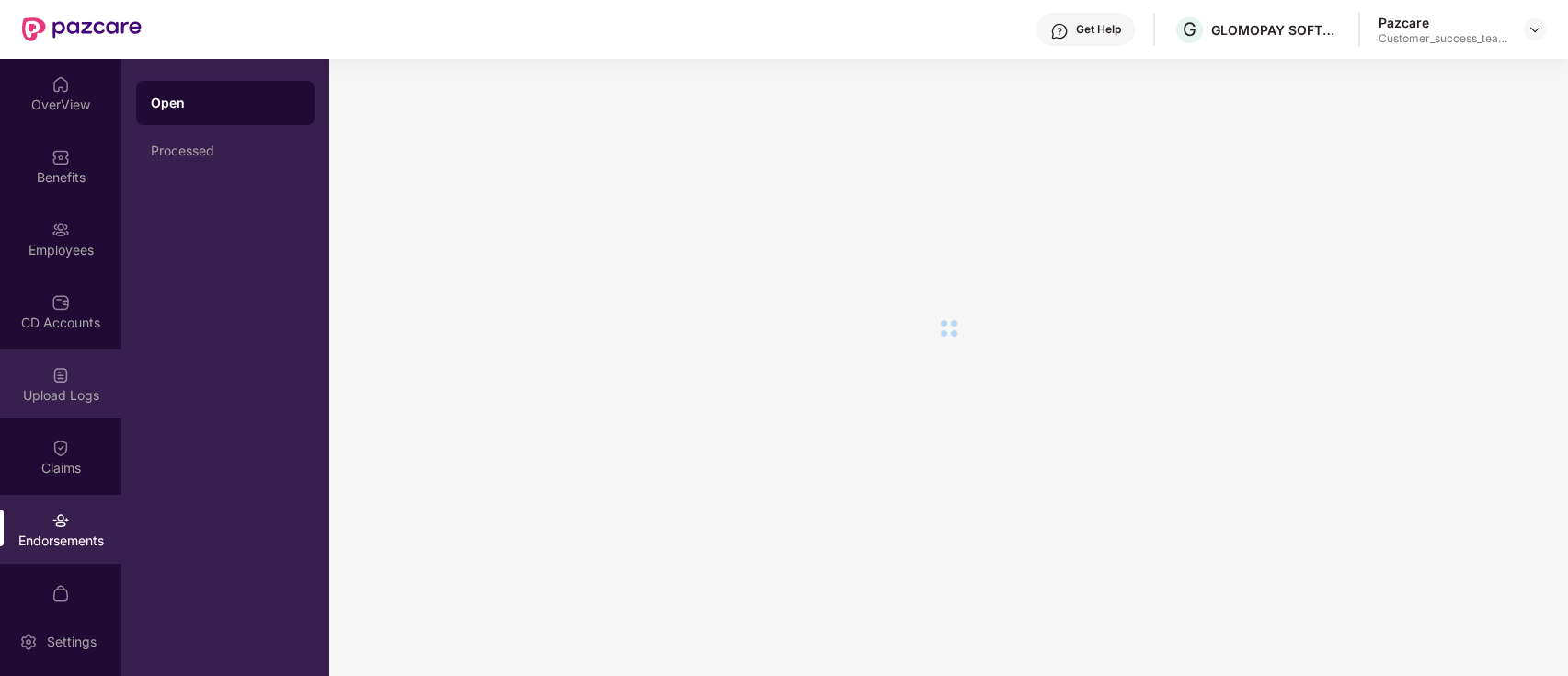
scroll to position [0, 0]
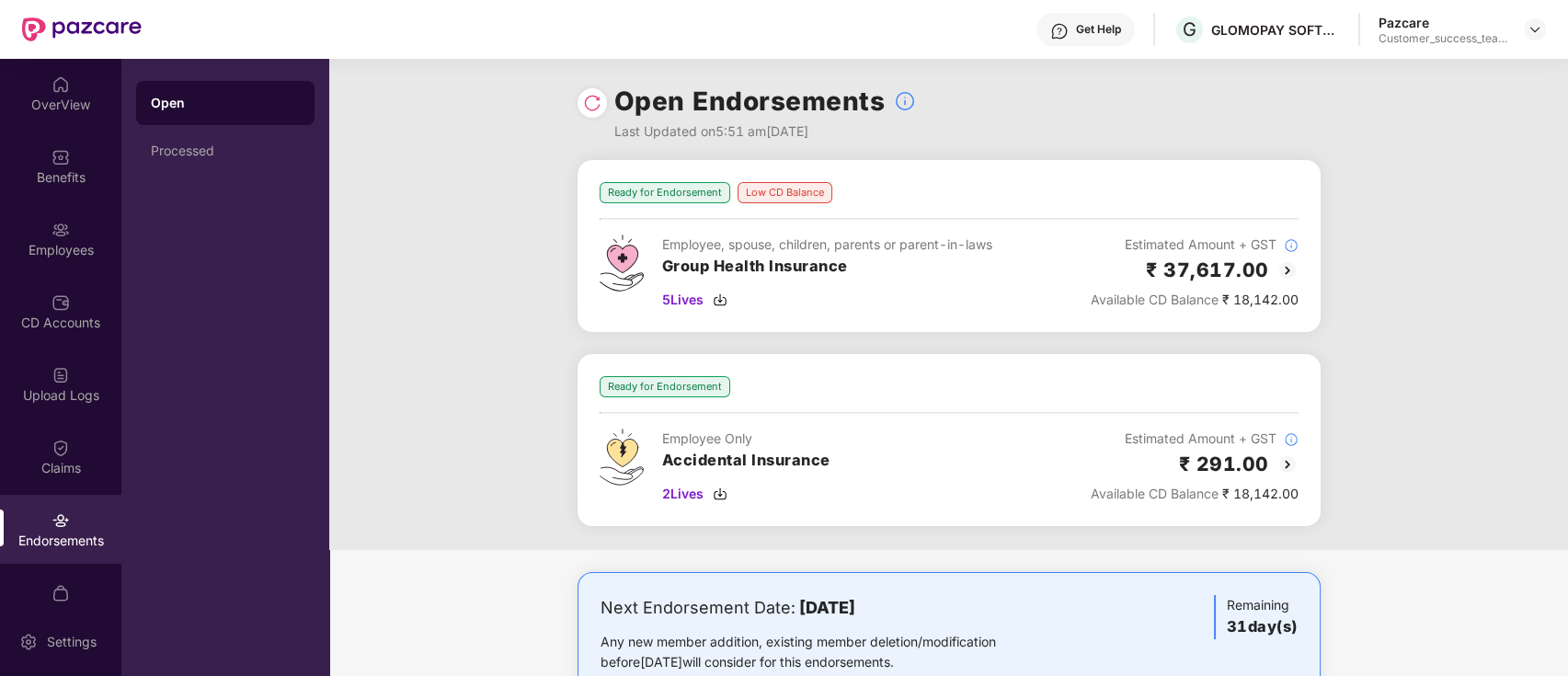
click at [1304, 382] on div "Ready for Endorsement Employee Only Accidental Insurance 2 Lives Estimated Amou…" at bounding box center [949, 440] width 743 height 172
